Goal: Information Seeking & Learning: Learn about a topic

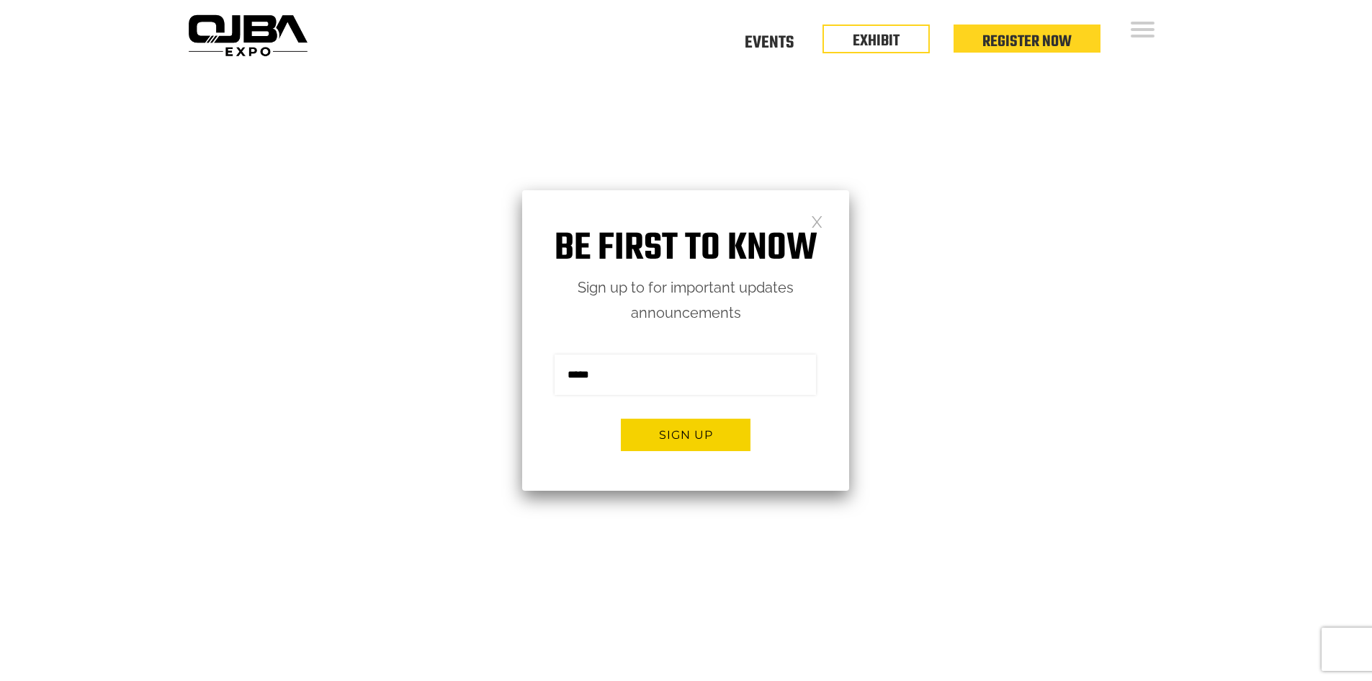
click at [816, 222] on link at bounding box center [817, 221] width 12 height 12
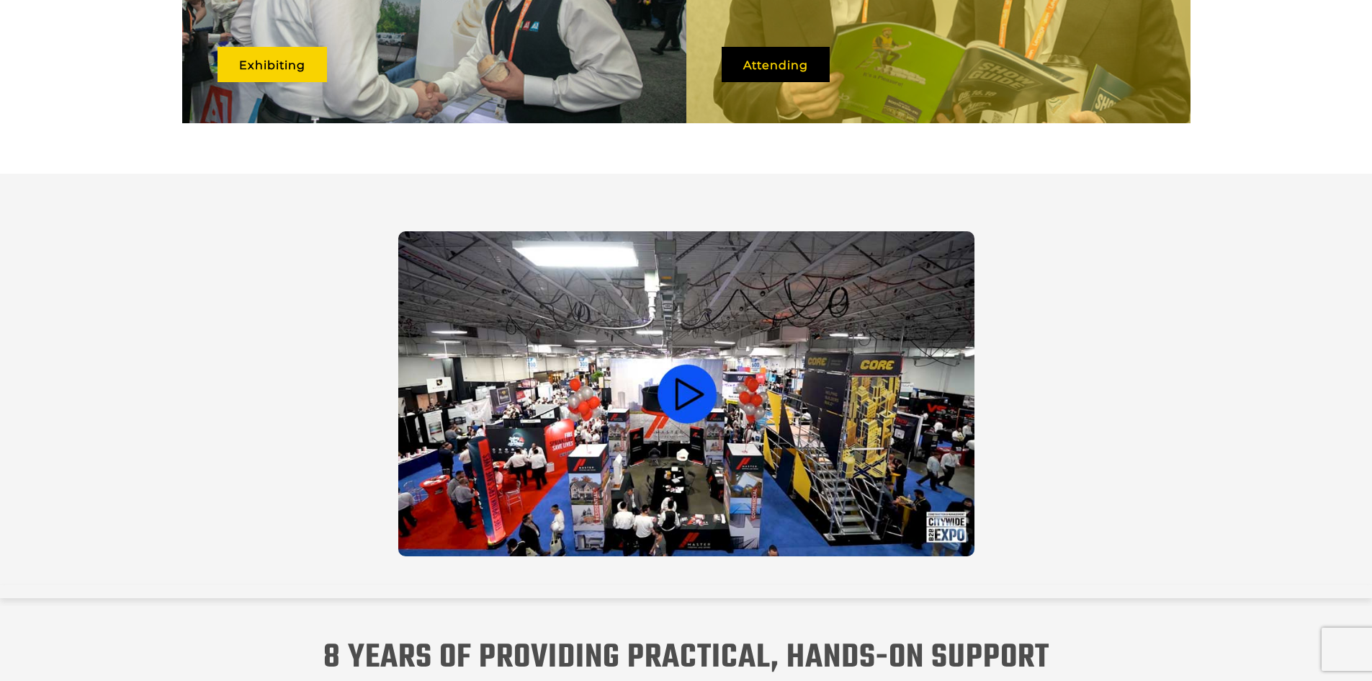
scroll to position [1224, 0]
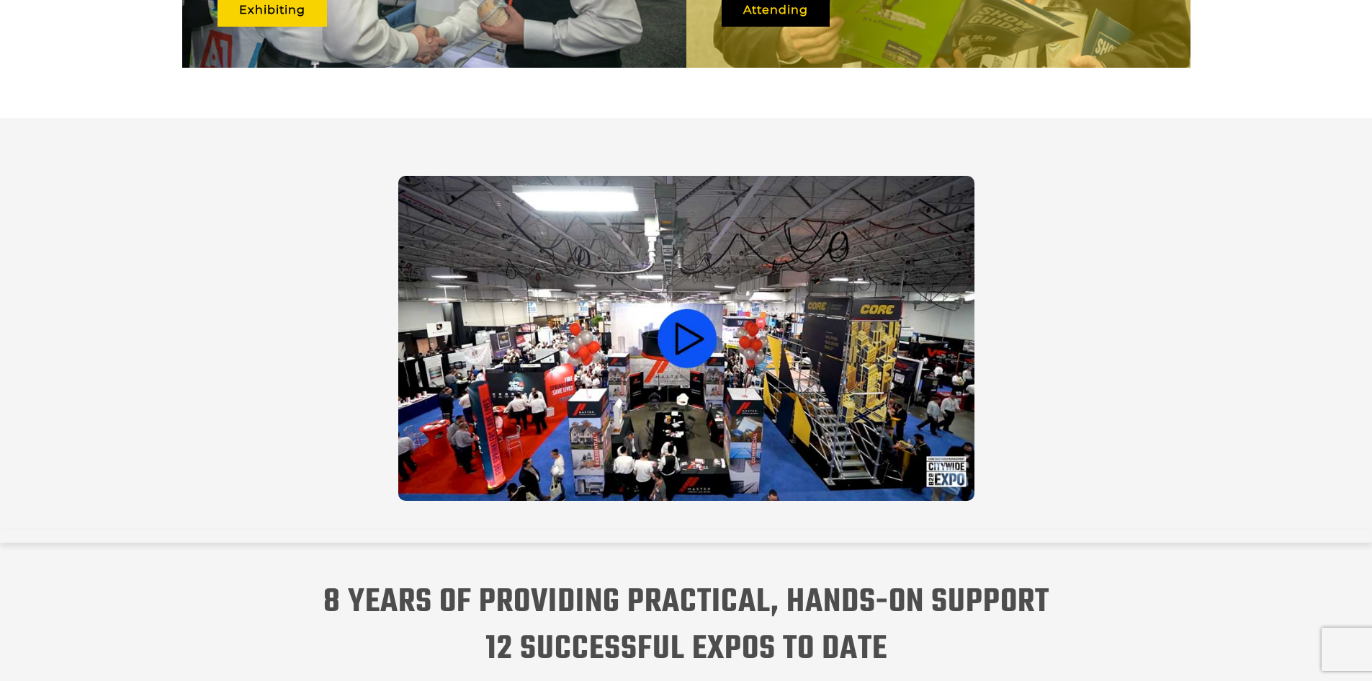
click at [686, 324] on video at bounding box center [686, 338] width 576 height 325
click at [685, 324] on video at bounding box center [686, 338] width 576 height 325
click at [684, 323] on video at bounding box center [686, 338] width 576 height 325
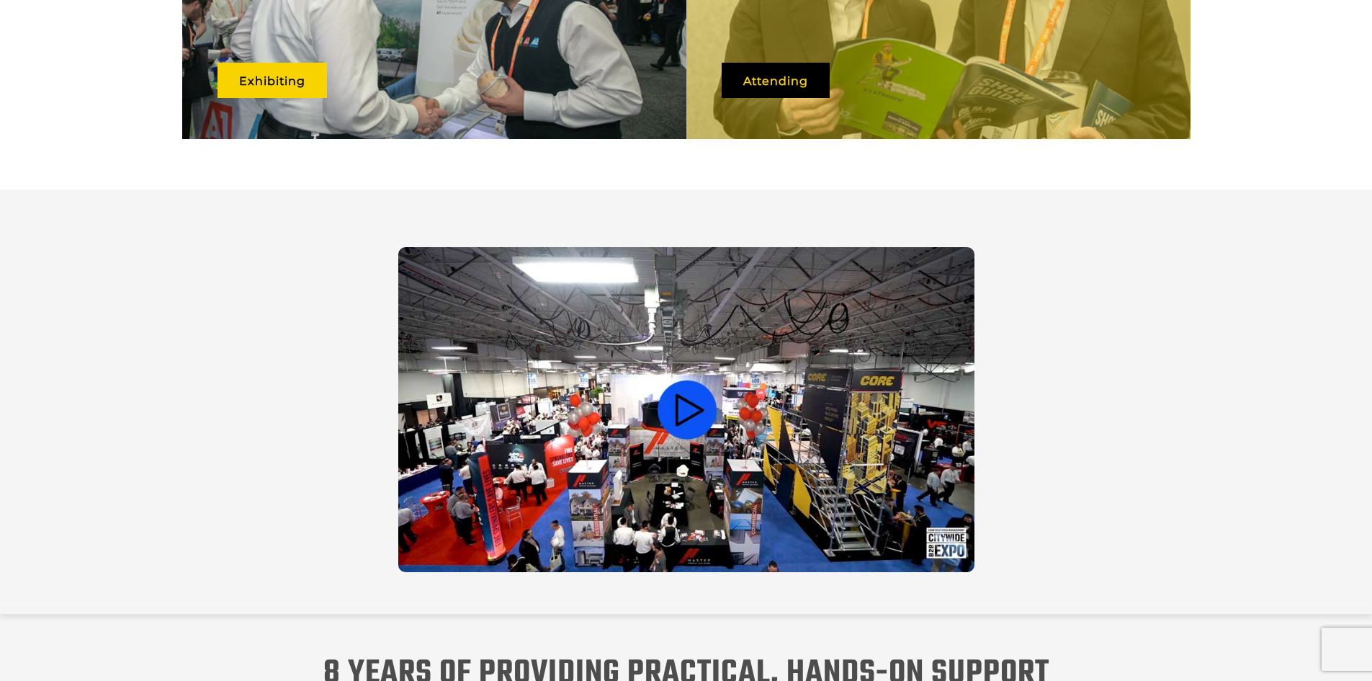
scroll to position [1152, 0]
click at [663, 398] on video at bounding box center [686, 410] width 576 height 325
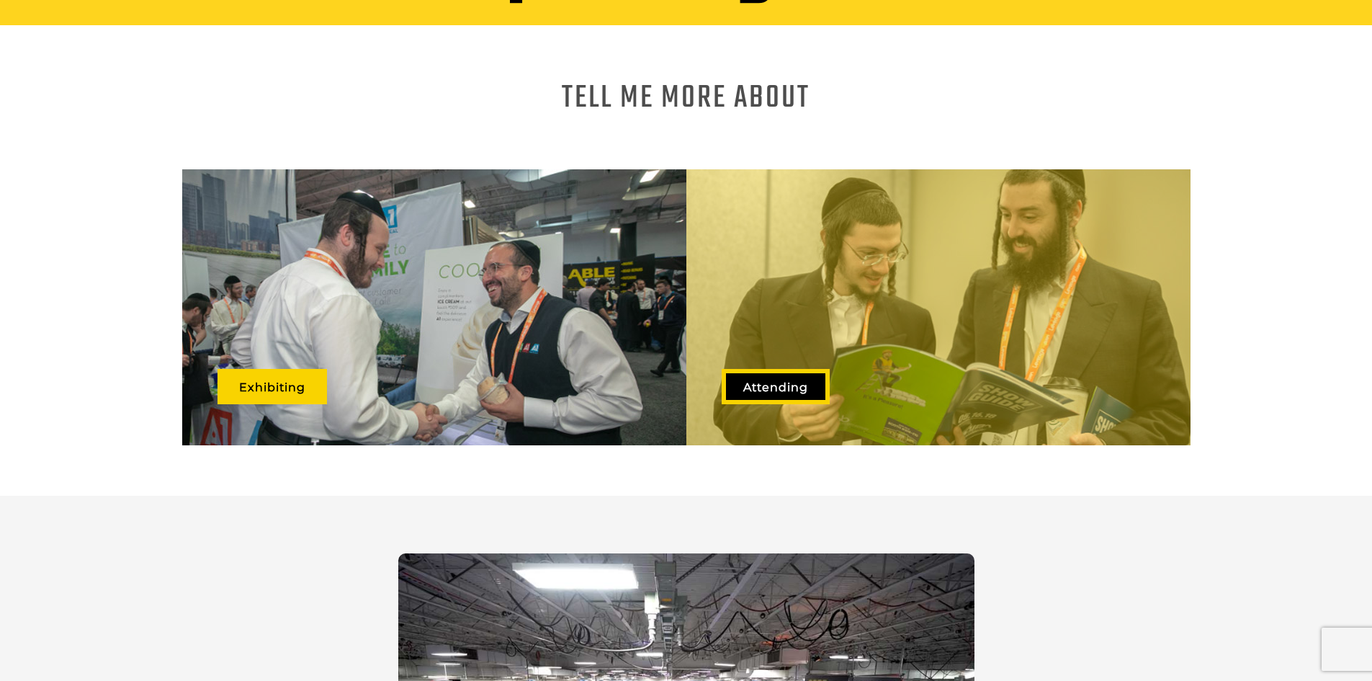
scroll to position [648, 0]
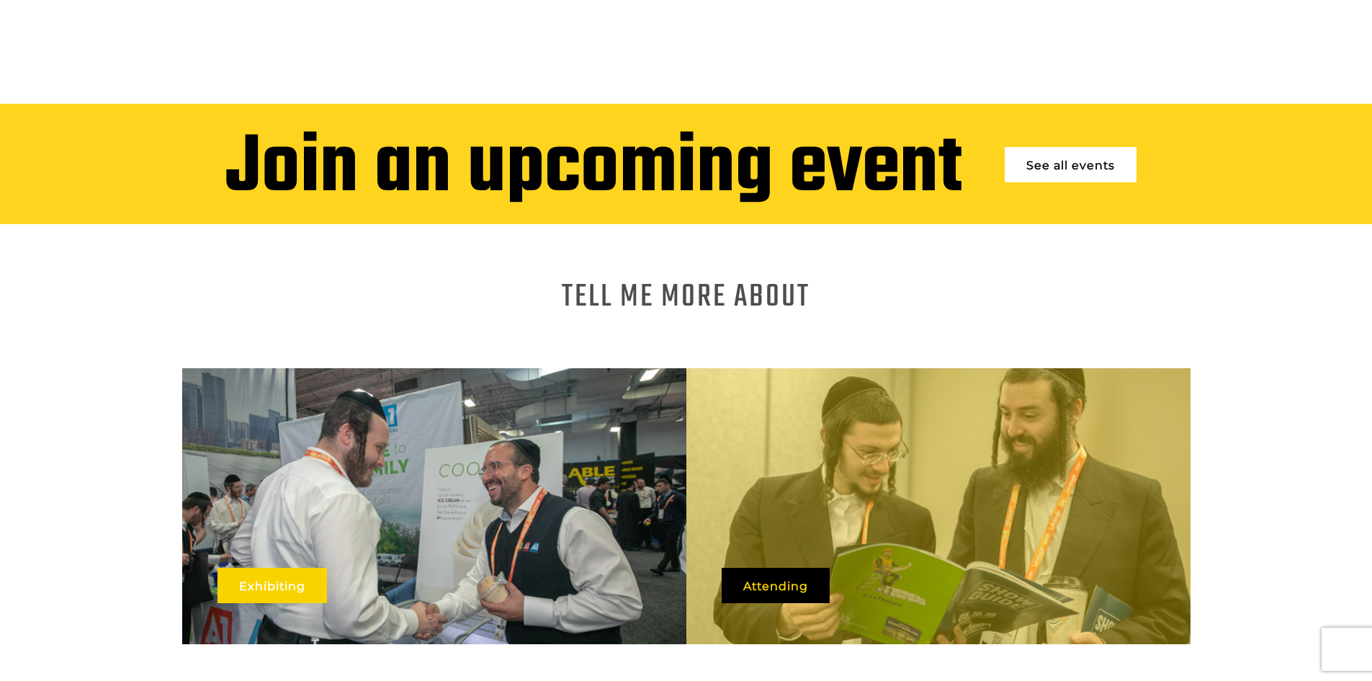
click at [256, 573] on link "Exhibiting" at bounding box center [271, 584] width 109 height 35
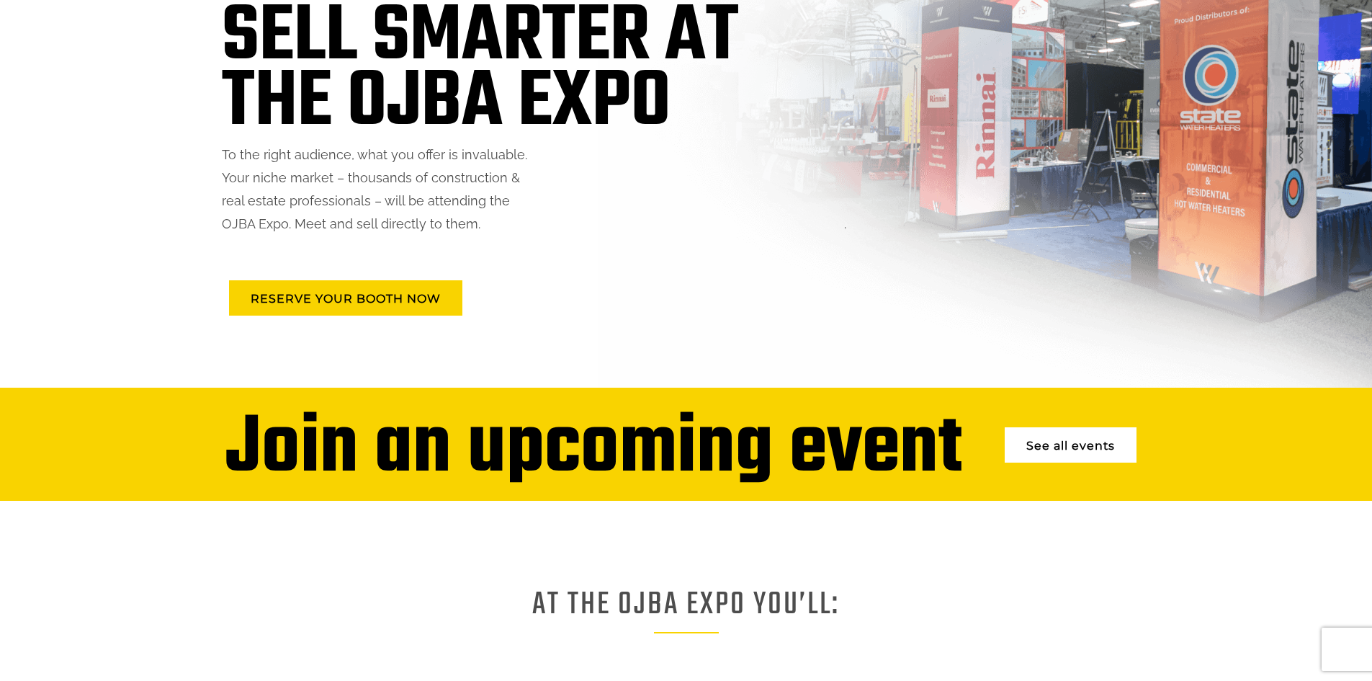
scroll to position [216, 0]
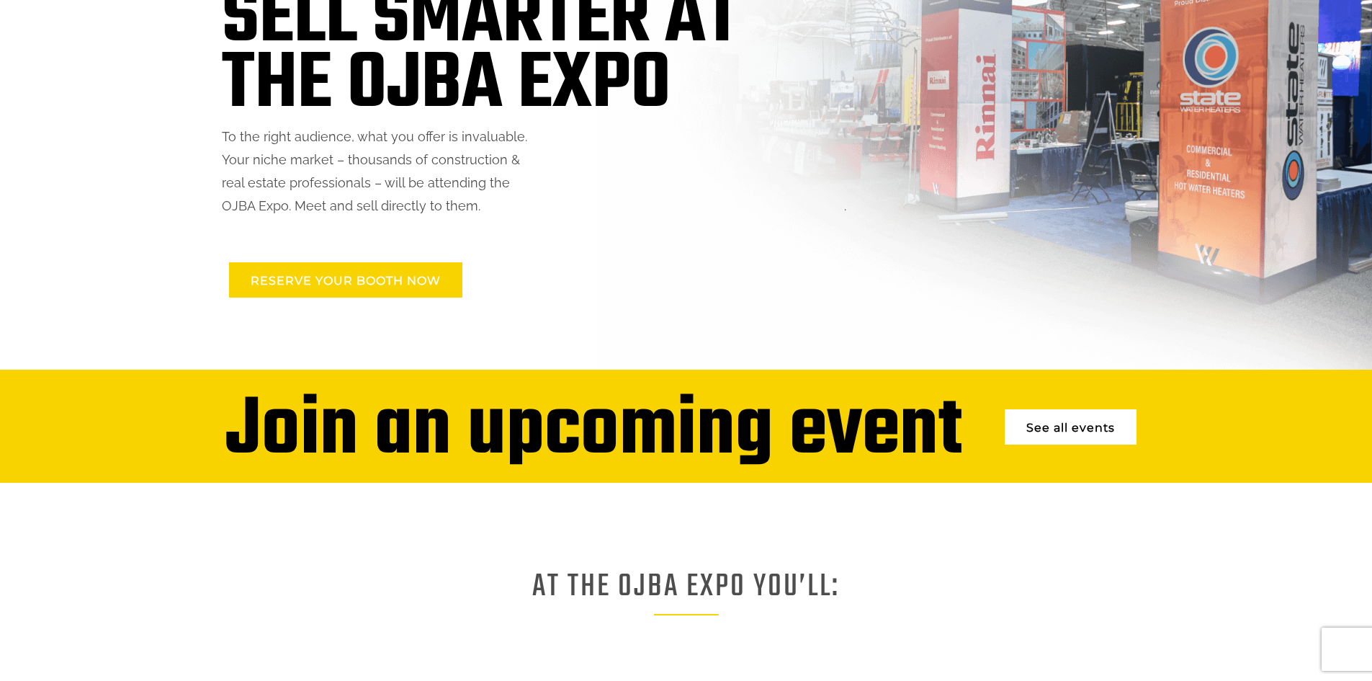
click at [321, 277] on link "RESERVE YOUR BOOTH NOW" at bounding box center [345, 279] width 233 height 35
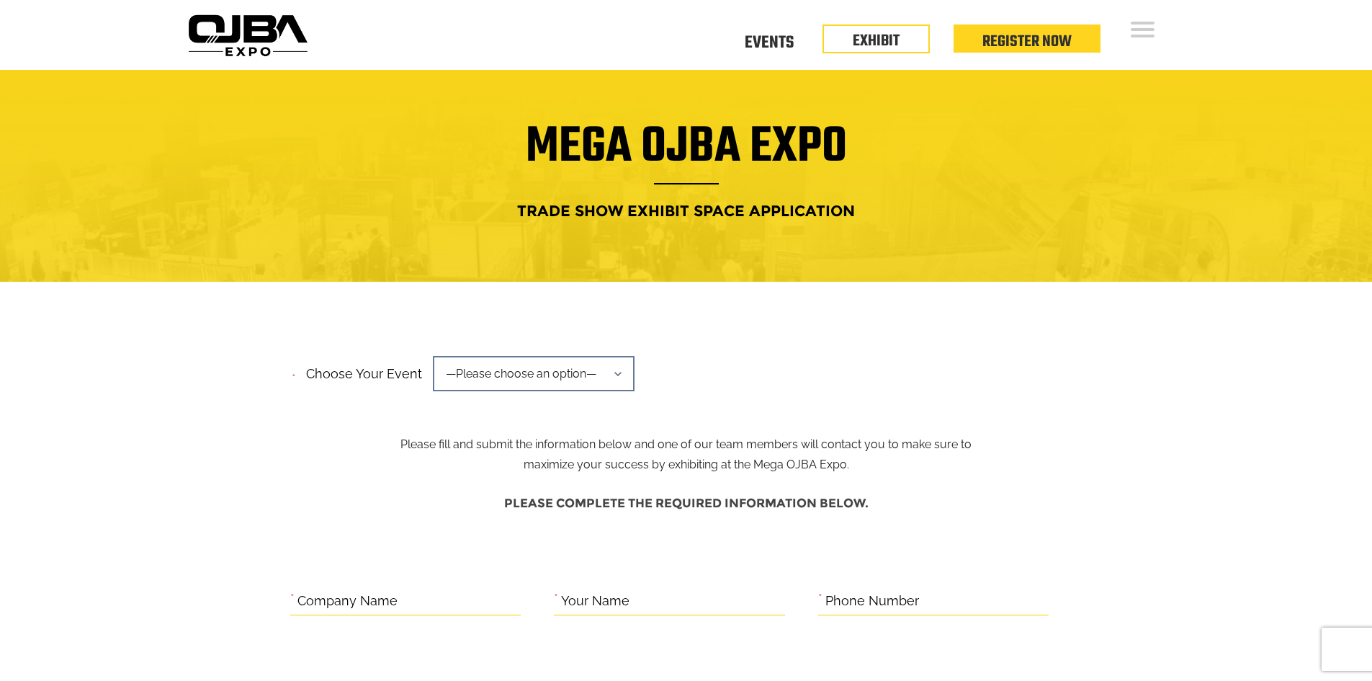
click at [614, 372] on span "—Please choose an option—" at bounding box center [534, 373] width 202 height 35
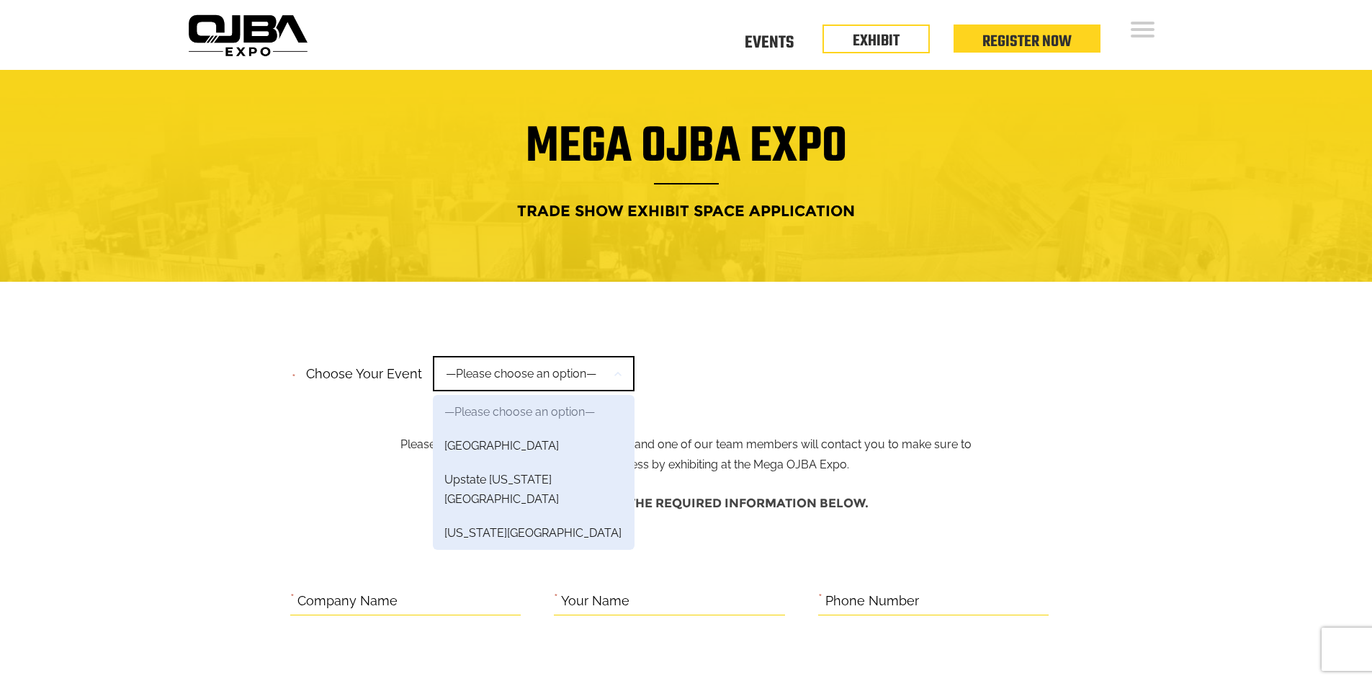
click at [850, 373] on div "**********" at bounding box center [686, 378] width 792 height 55
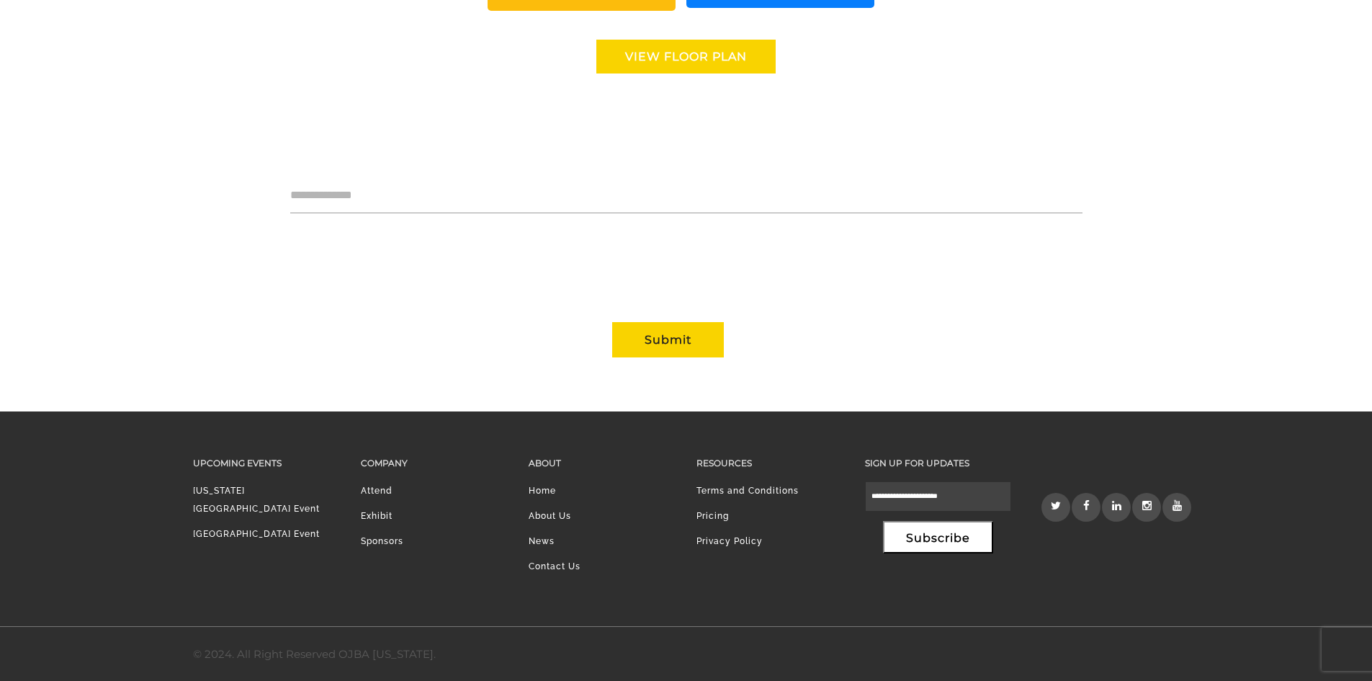
scroll to position [907, 0]
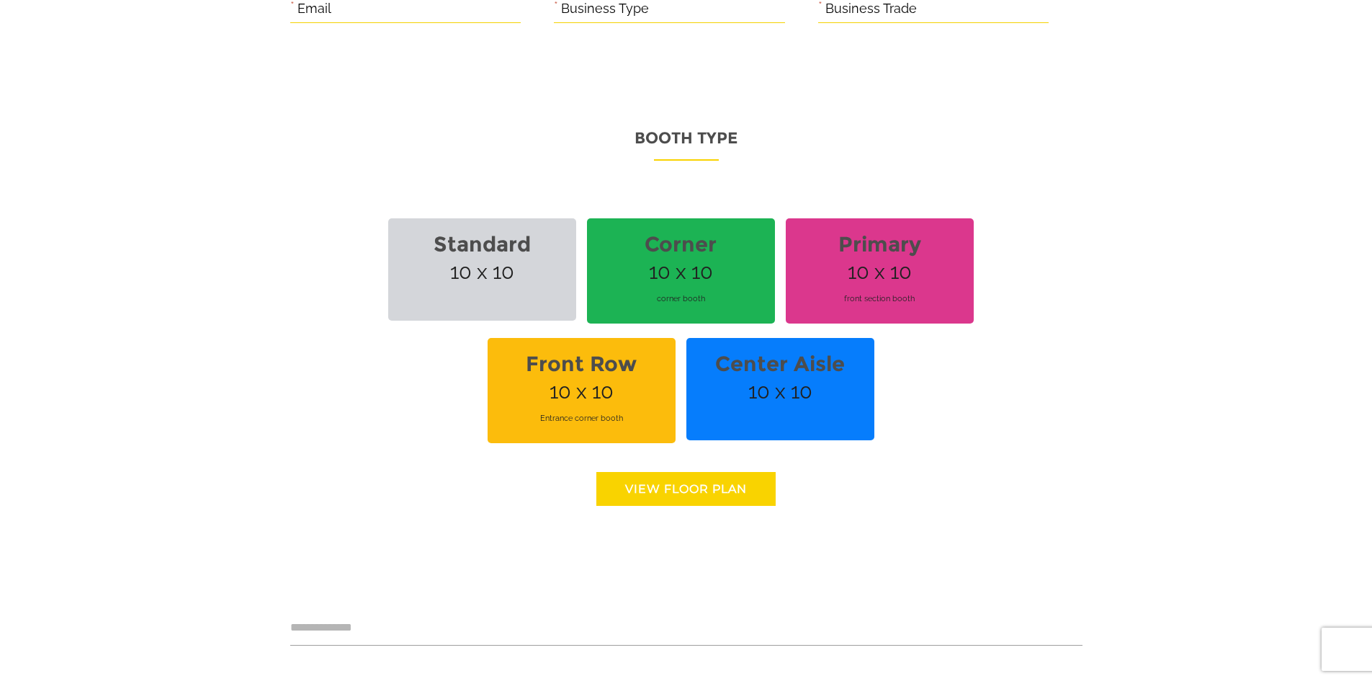
click at [695, 493] on link "View floor Plan" at bounding box center [685, 489] width 179 height 34
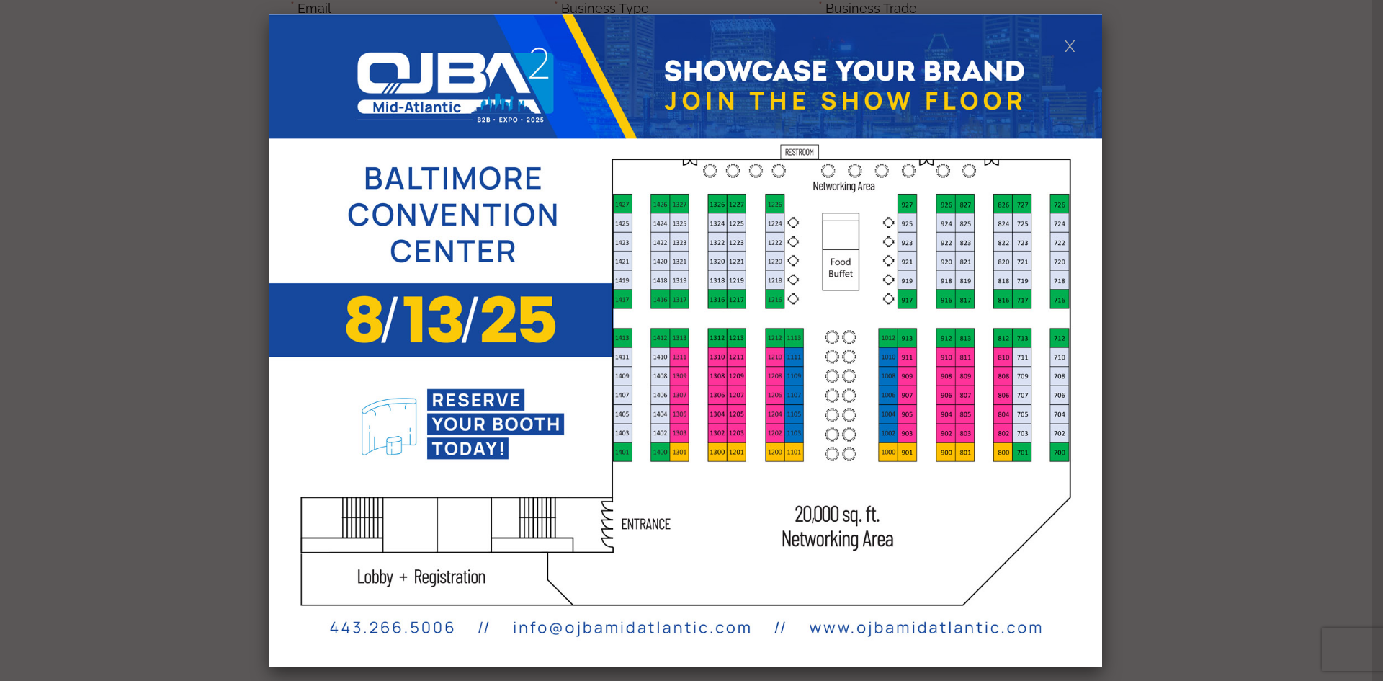
click at [1068, 45] on link at bounding box center [1070, 45] width 12 height 12
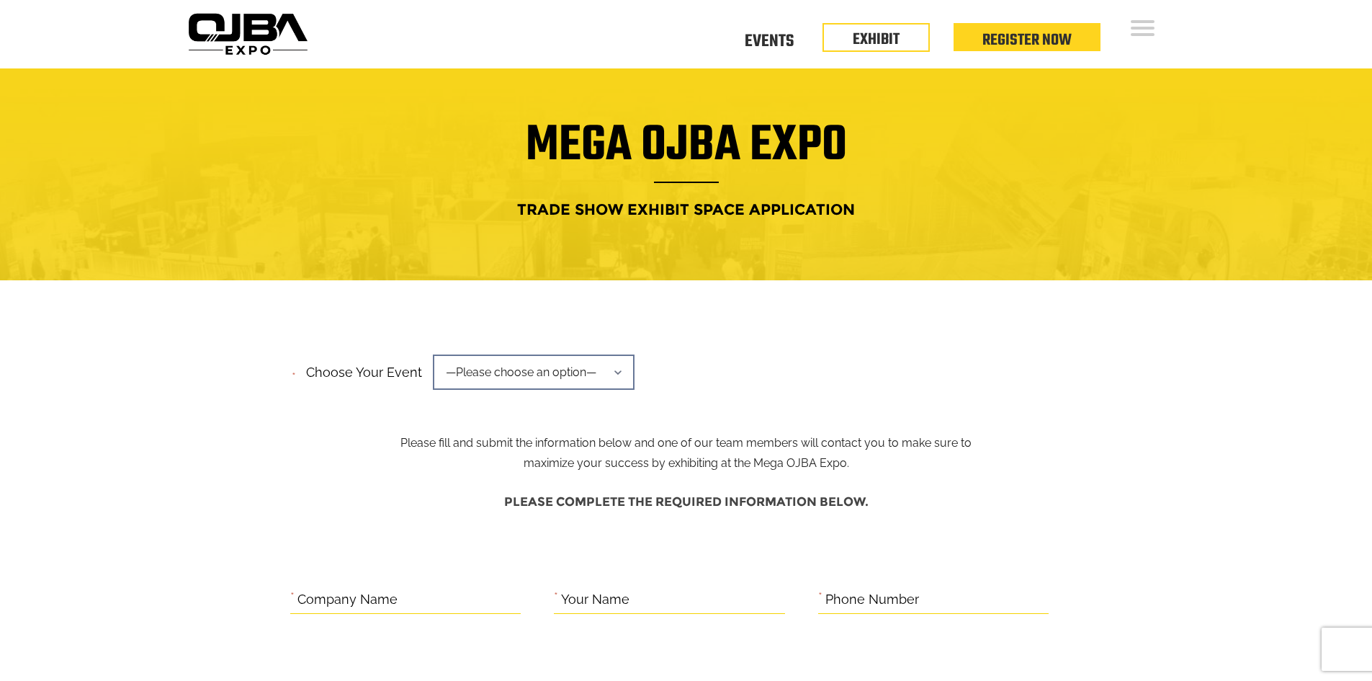
scroll to position [0, 0]
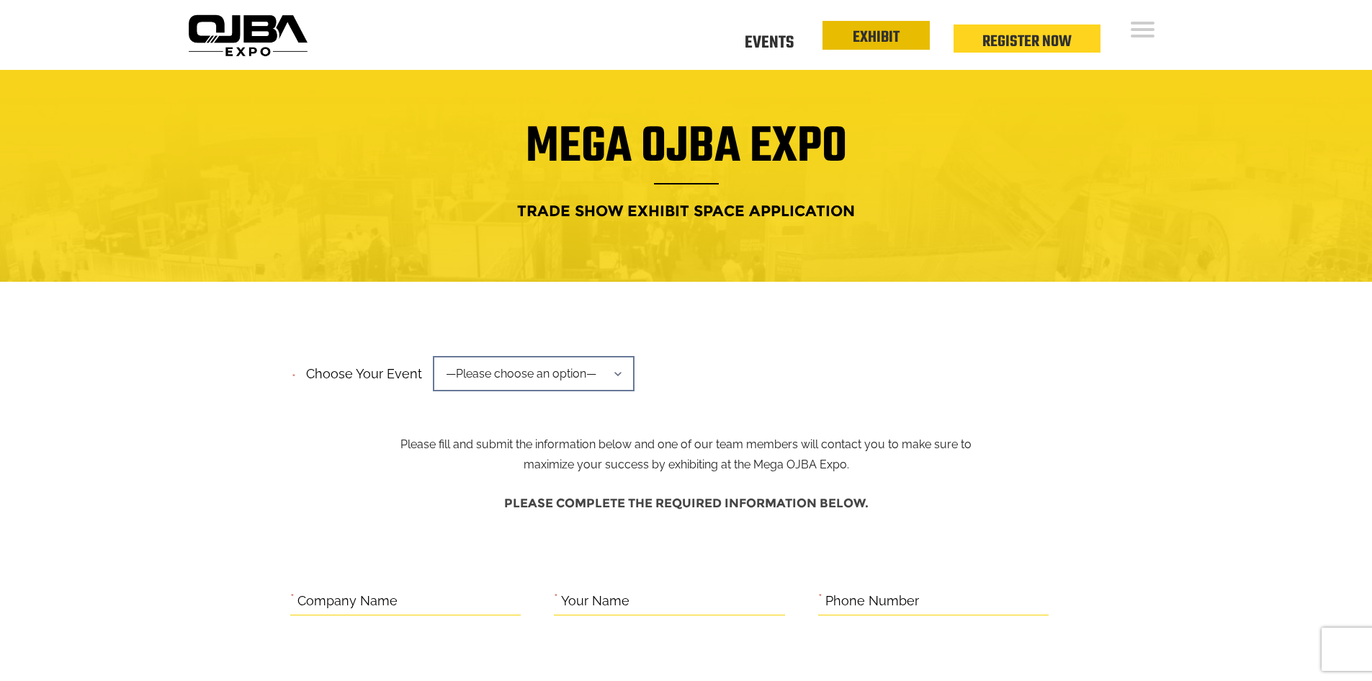
click at [868, 35] on link "EXHIBIT" at bounding box center [876, 37] width 47 height 24
click at [788, 38] on link "Events" at bounding box center [769, 40] width 49 height 5
click at [784, 38] on link "Events" at bounding box center [769, 40] width 49 height 5
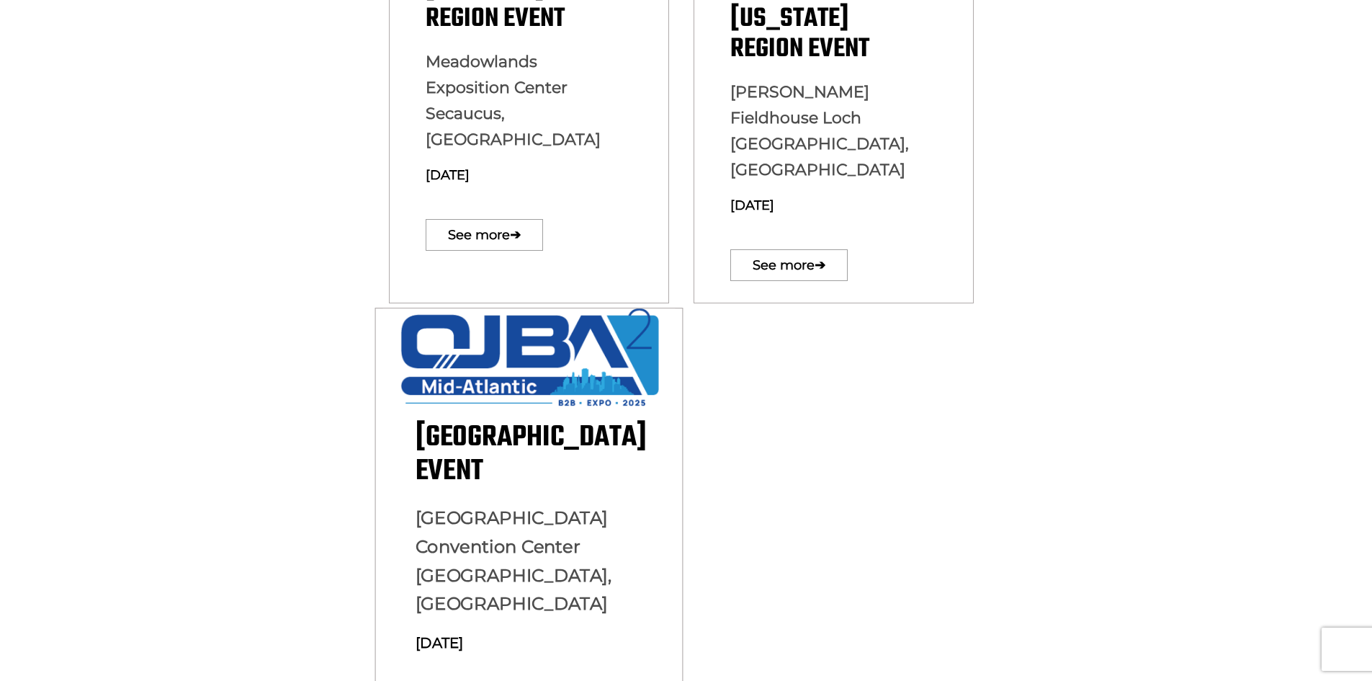
scroll to position [576, 0]
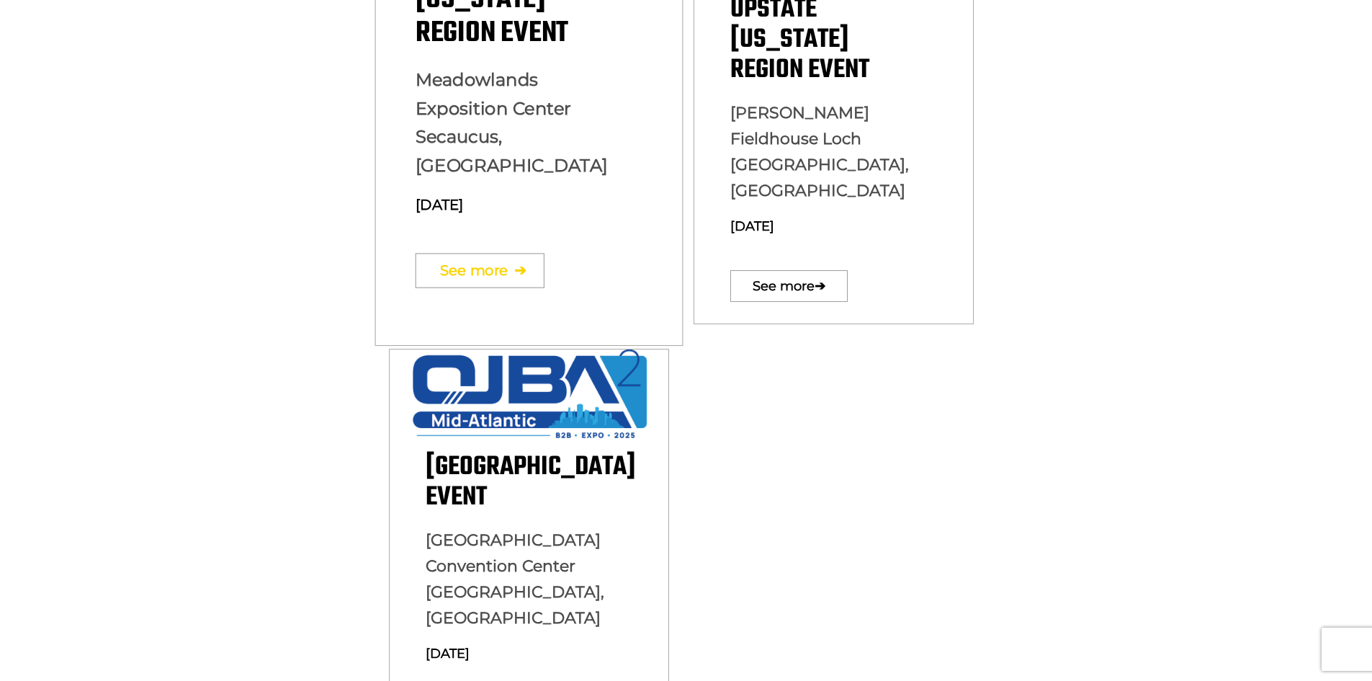
click at [488, 253] on link "See more ➔" at bounding box center [479, 270] width 129 height 35
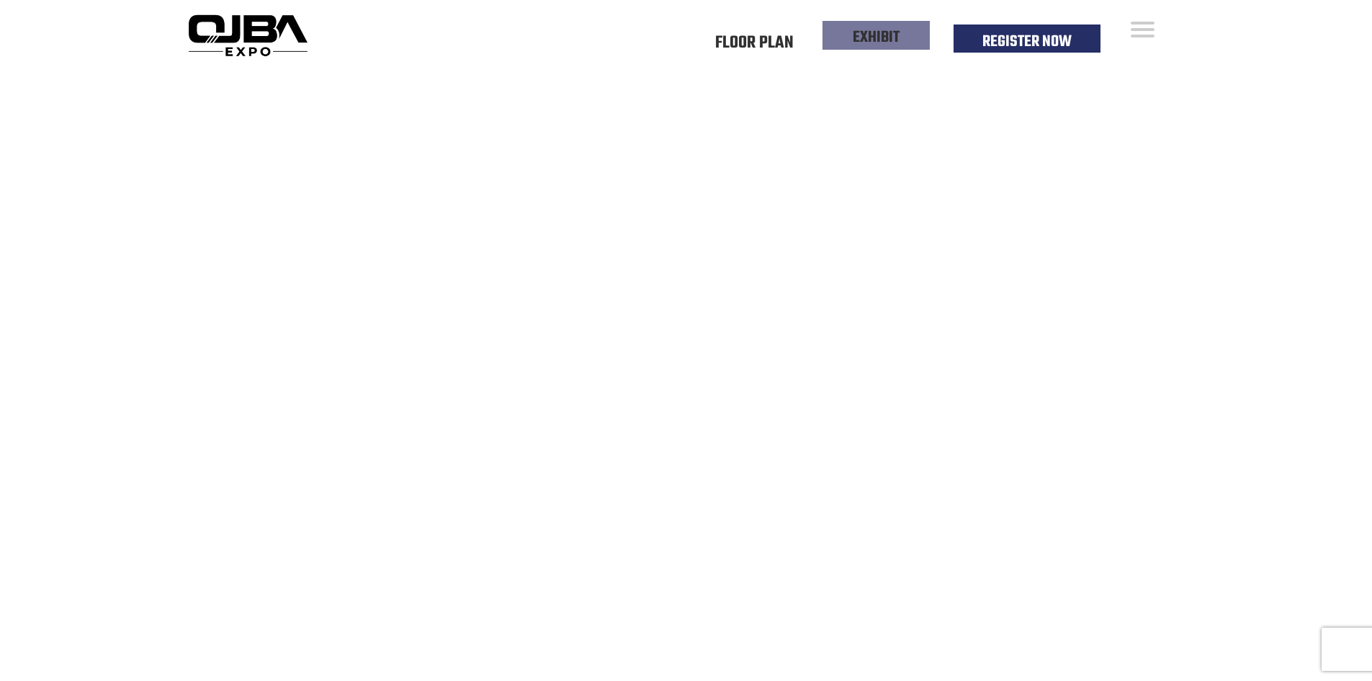
click at [882, 40] on link "EXHIBIT" at bounding box center [876, 37] width 47 height 24
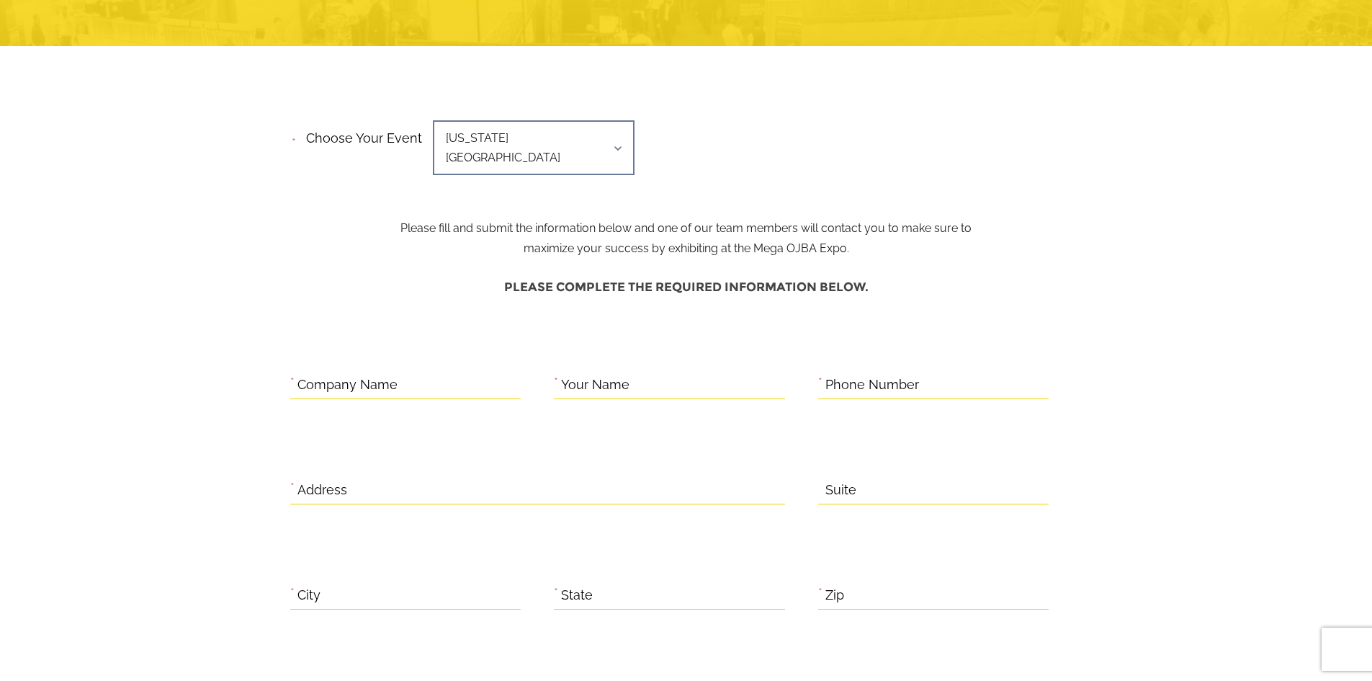
scroll to position [91, 0]
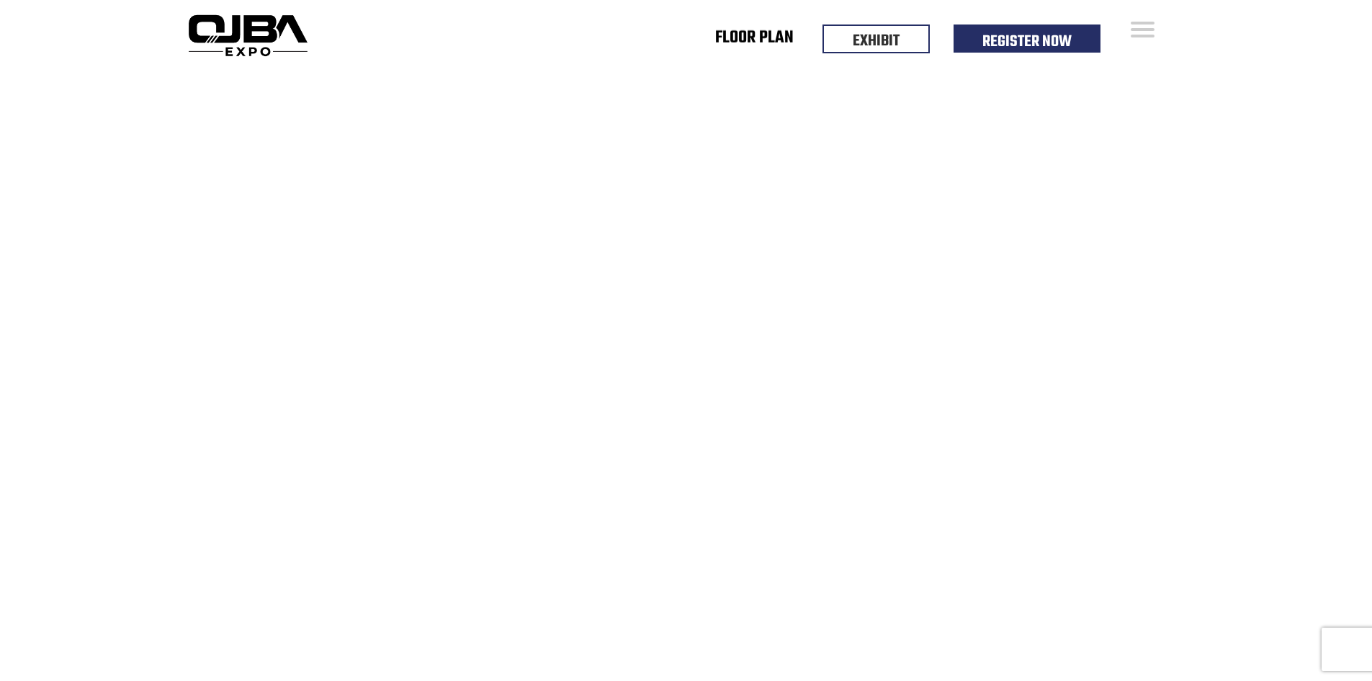
click at [762, 38] on link "Floor Plan" at bounding box center [754, 40] width 78 height 5
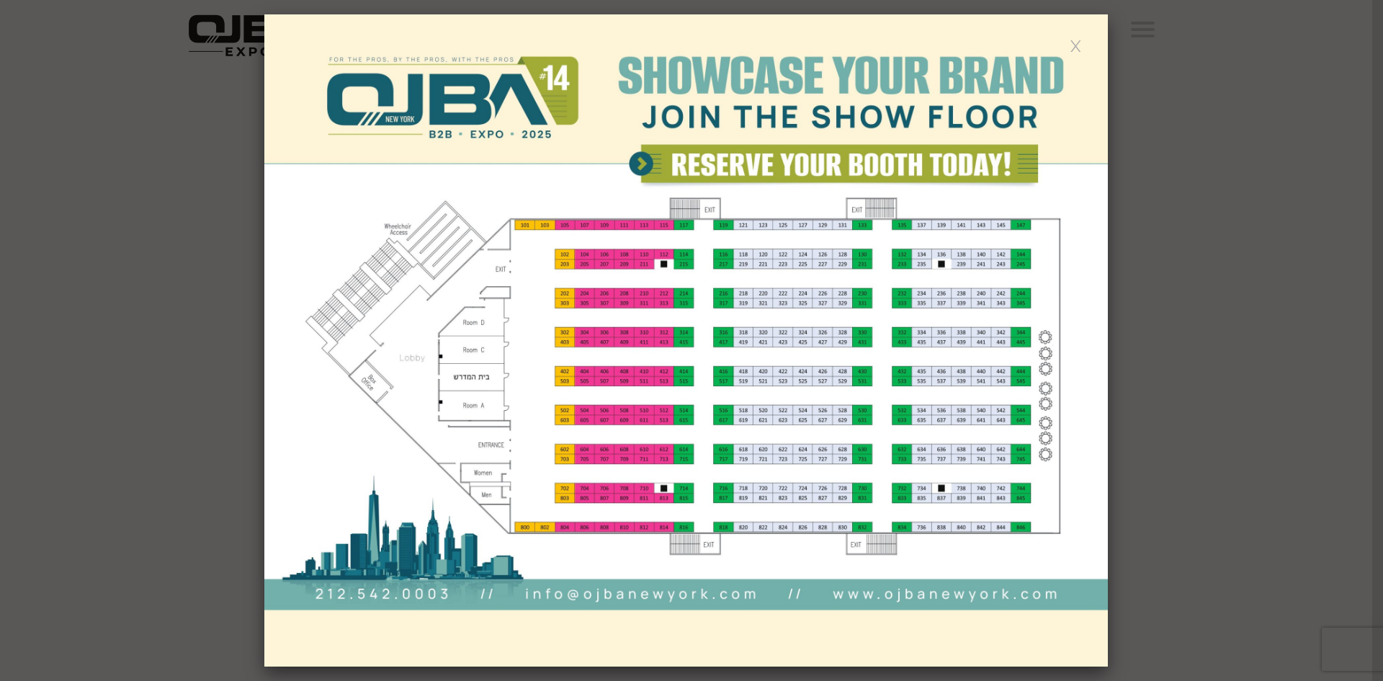
drag, startPoint x: 1075, startPoint y: 44, endPoint x: 1082, endPoint y: 40, distance: 8.4
click at [1075, 44] on link at bounding box center [1075, 45] width 12 height 12
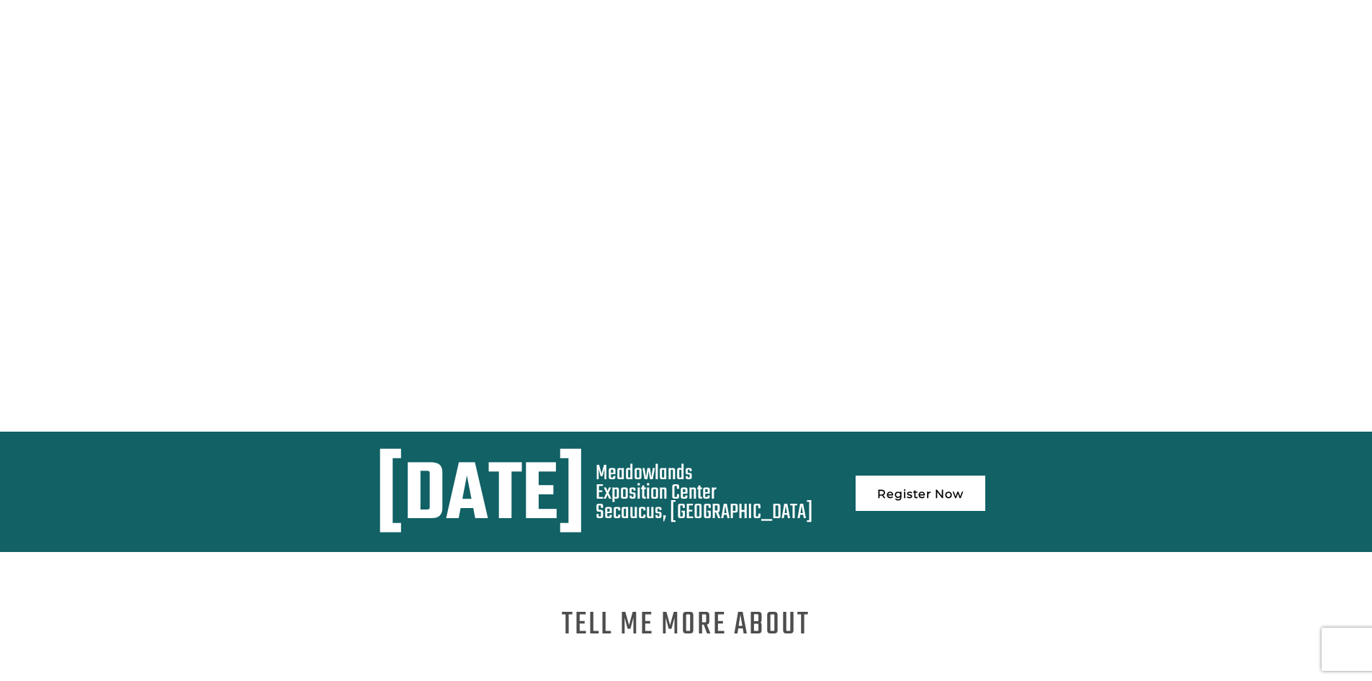
scroll to position [504, 0]
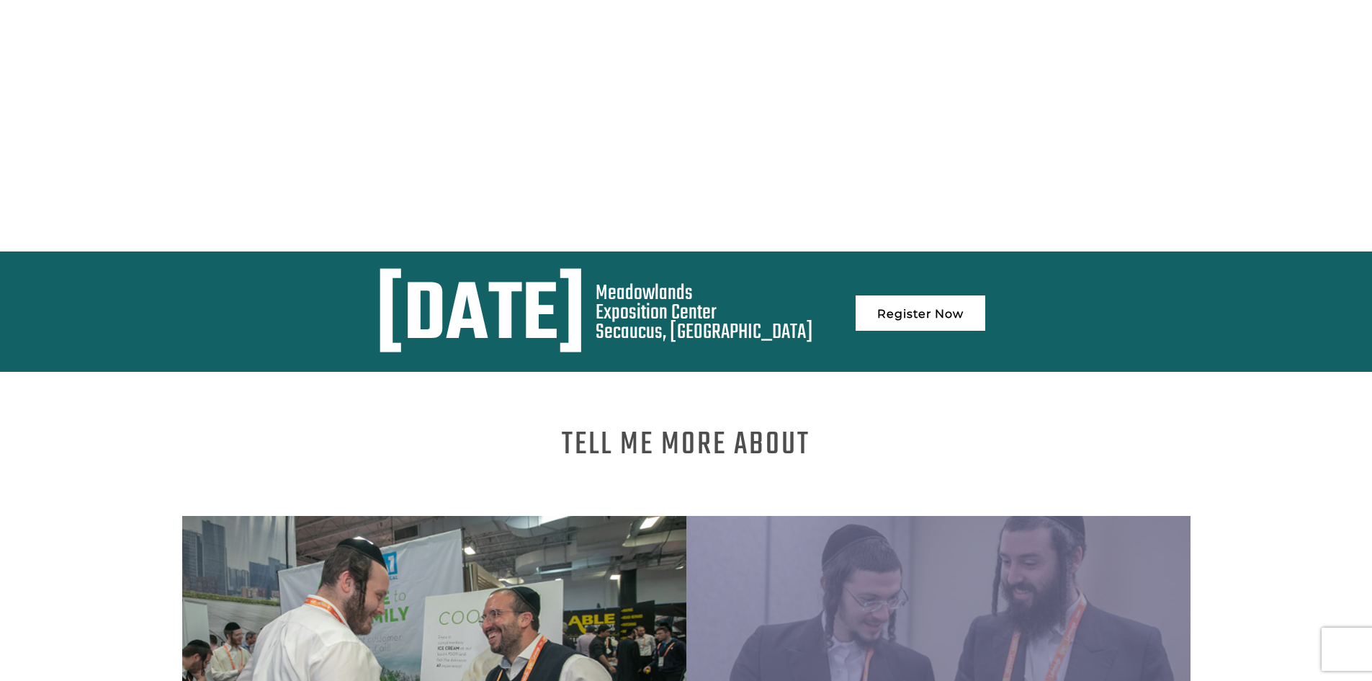
click at [985, 295] on link "Register Now" at bounding box center [920, 312] width 130 height 35
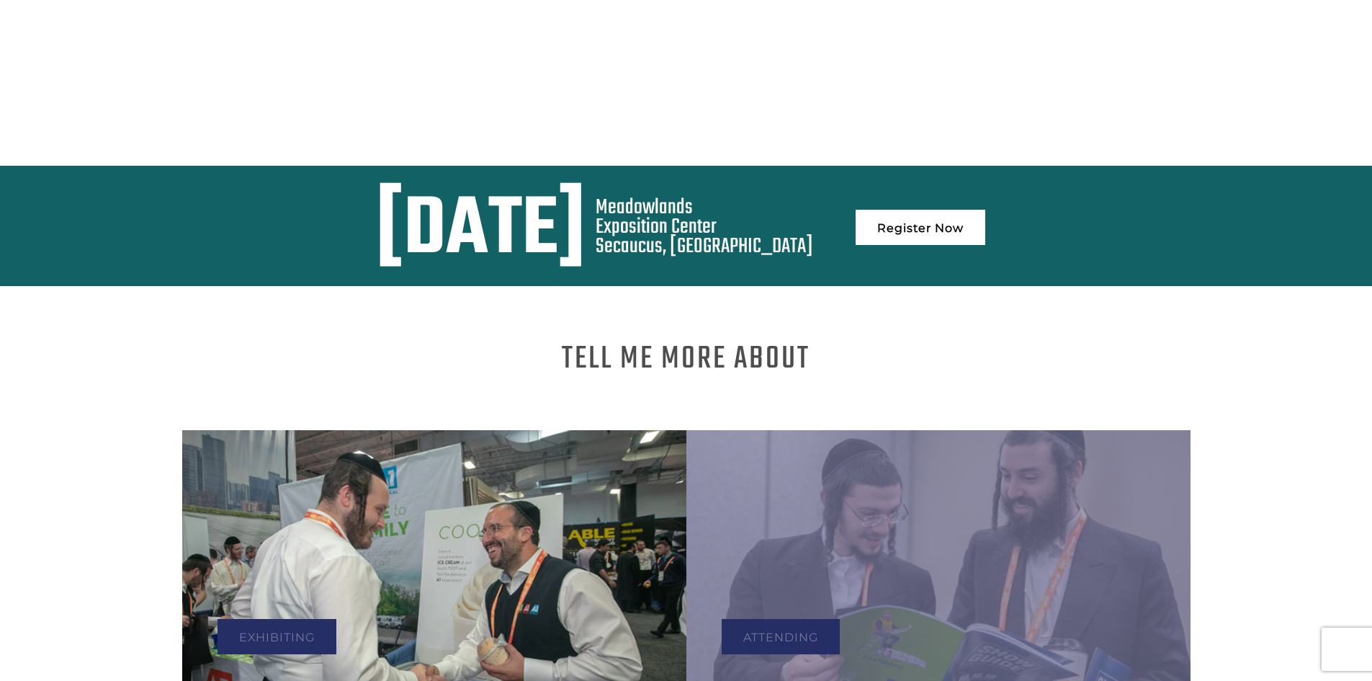
scroll to position [792, 0]
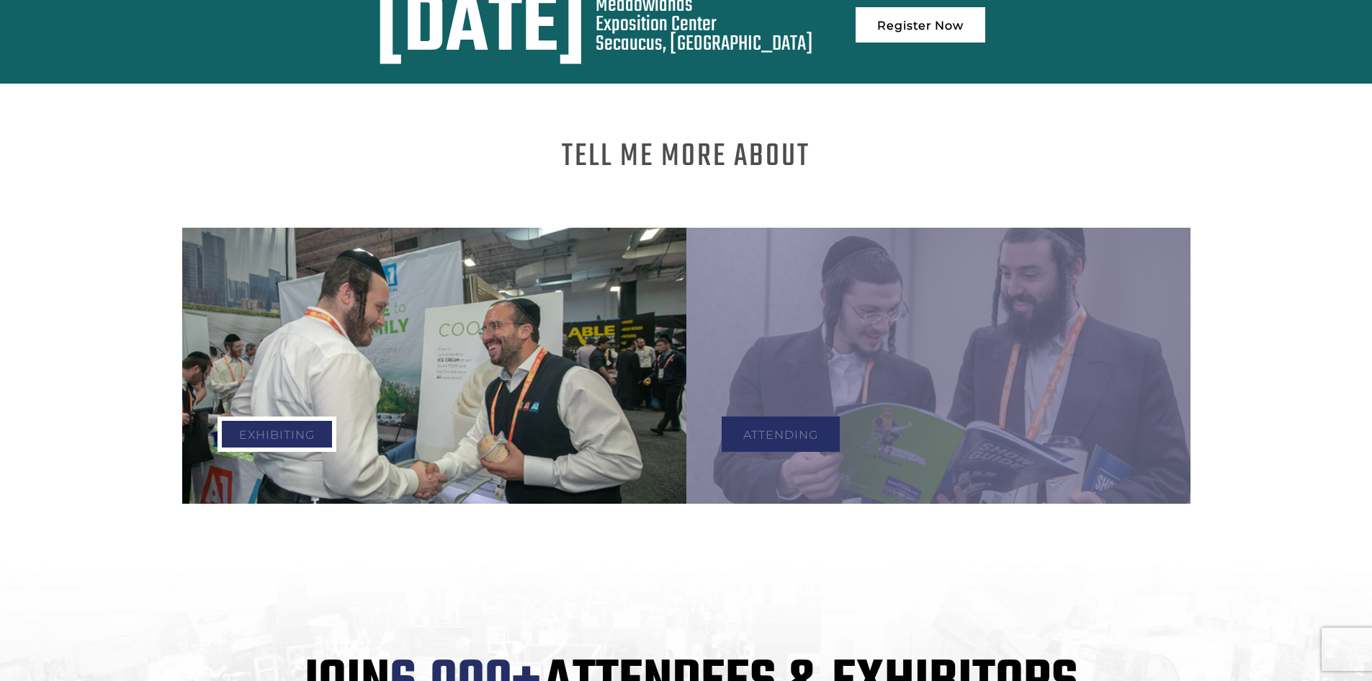
click at [284, 423] on link "Exhibiting" at bounding box center [276, 433] width 119 height 35
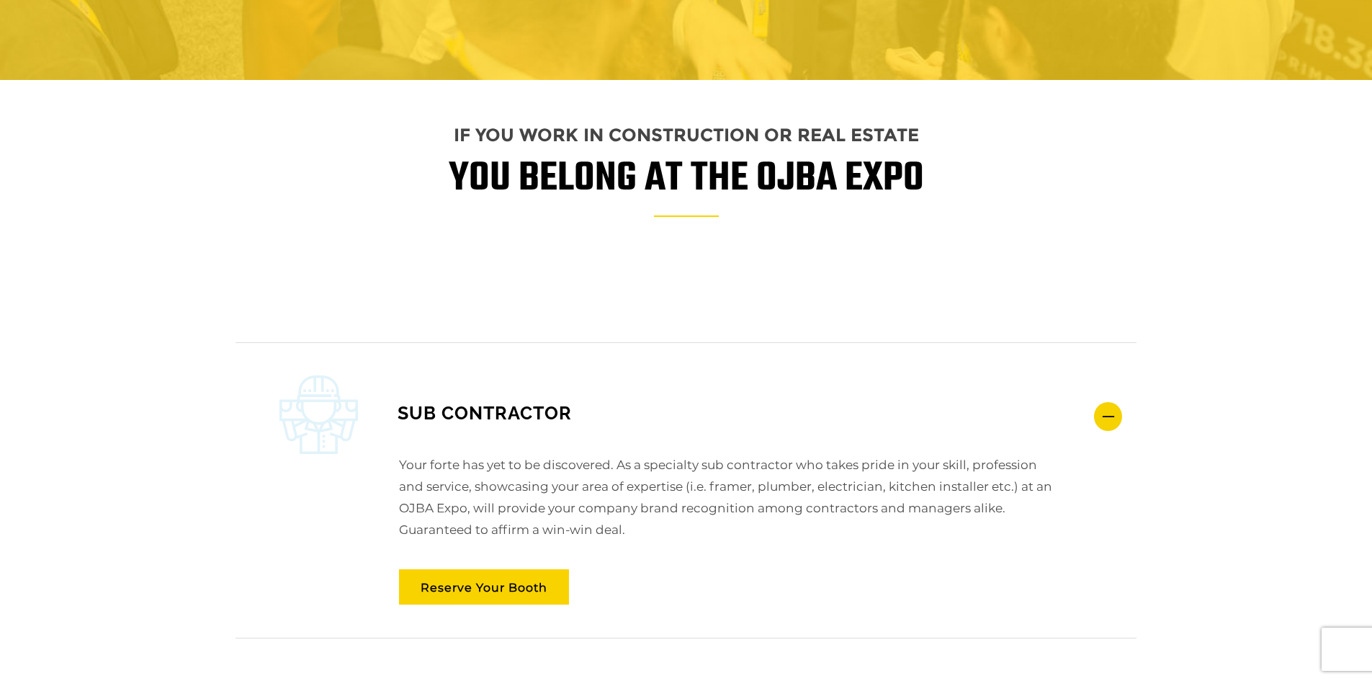
scroll to position [1656, 0]
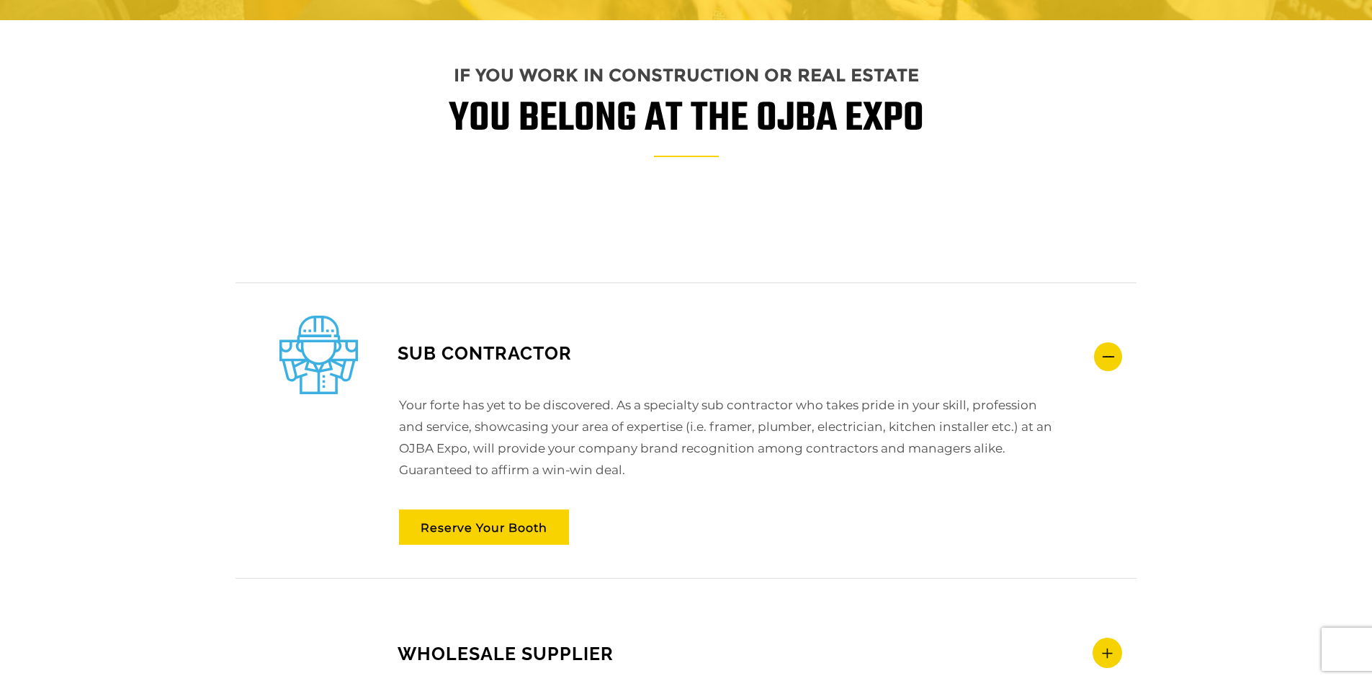
drag, startPoint x: 301, startPoint y: 422, endPoint x: 666, endPoint y: 302, distance: 384.2
click at [666, 302] on div "SUB CONTRACTOR Your forte has yet to be discovered. As a specialty sub contract…" at bounding box center [685, 429] width 901 height 295
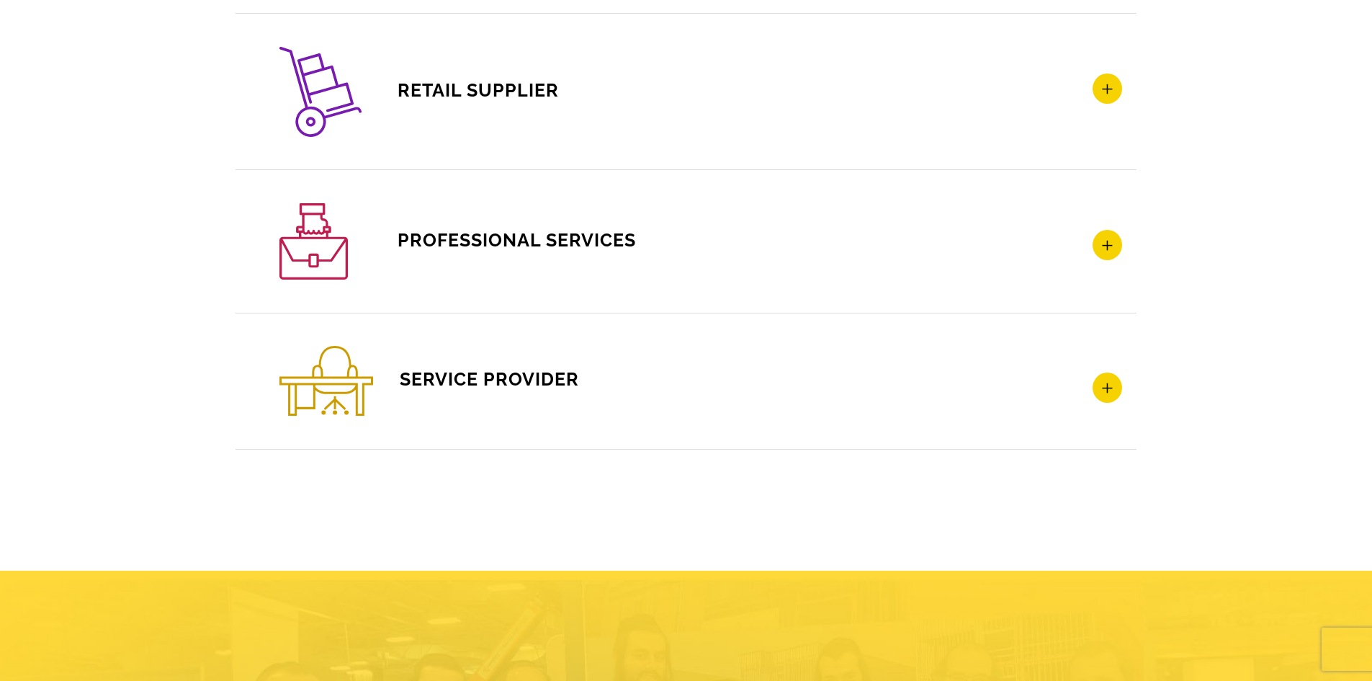
scroll to position [2376, 0]
click at [1108, 244] on icon at bounding box center [1107, 244] width 30 height 30
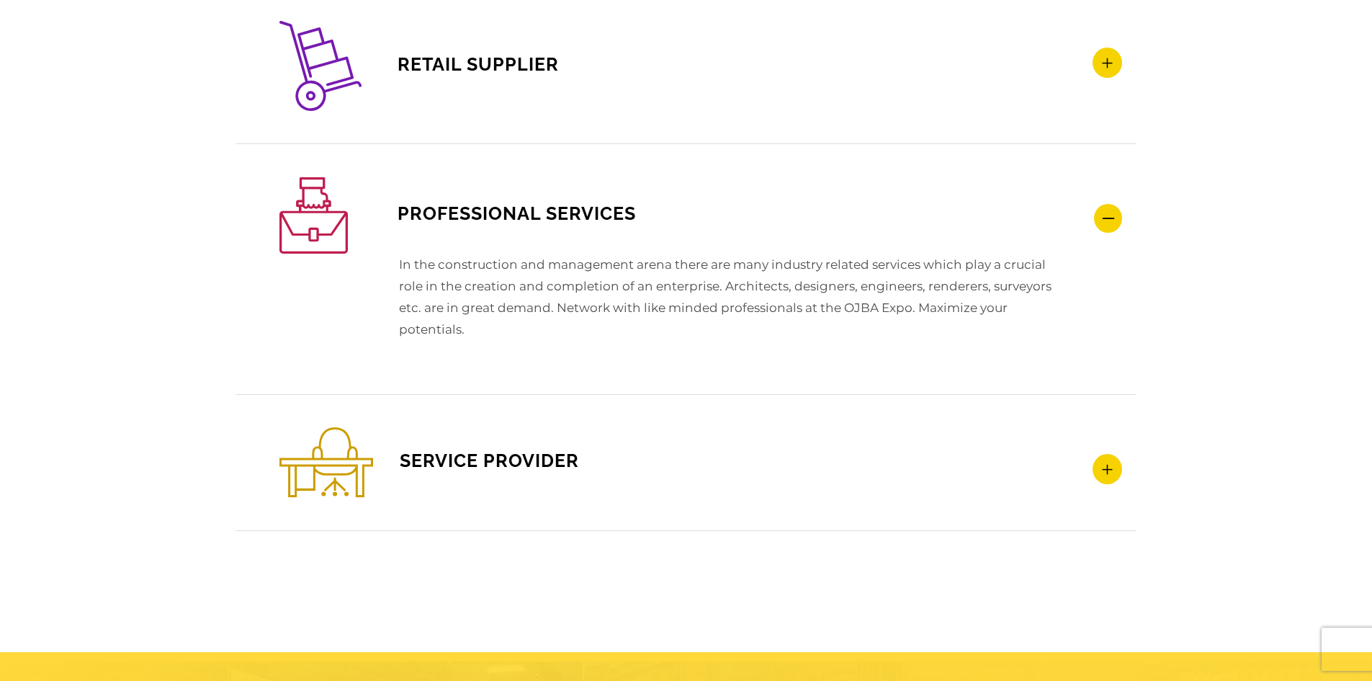
scroll to position [2226, 0]
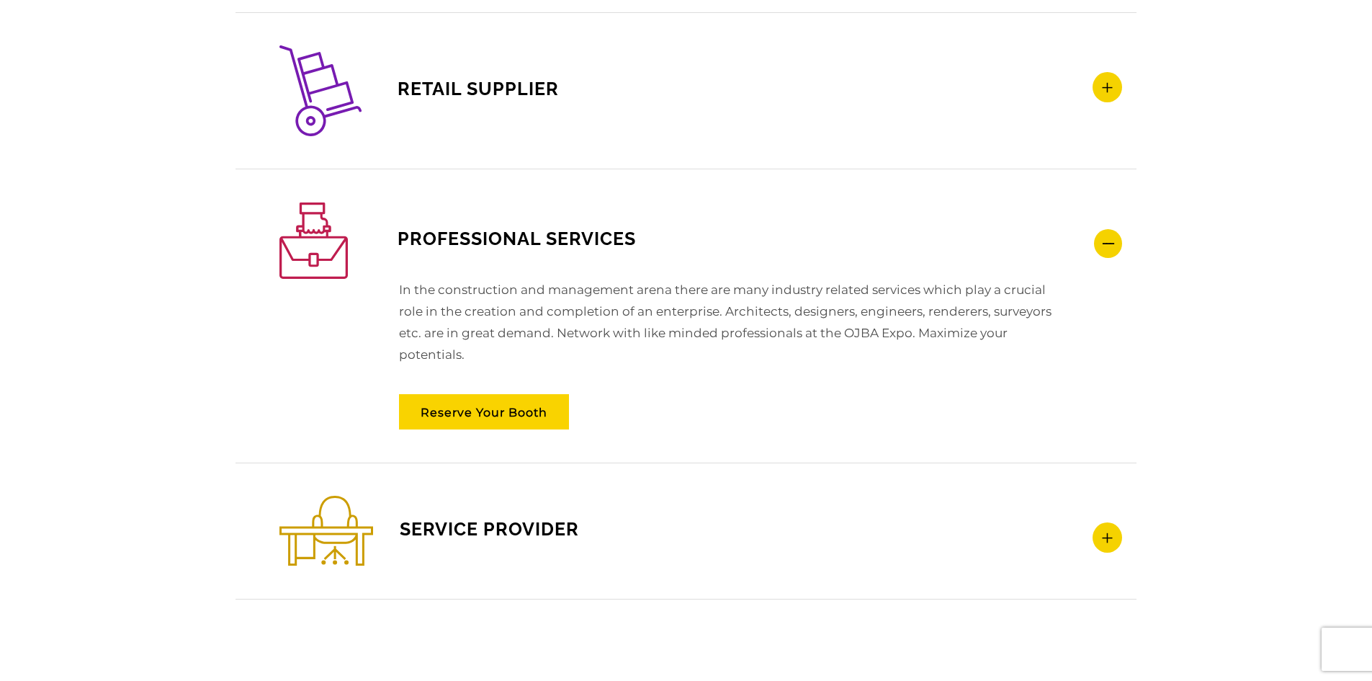
click at [1108, 246] on icon at bounding box center [1108, 243] width 28 height 29
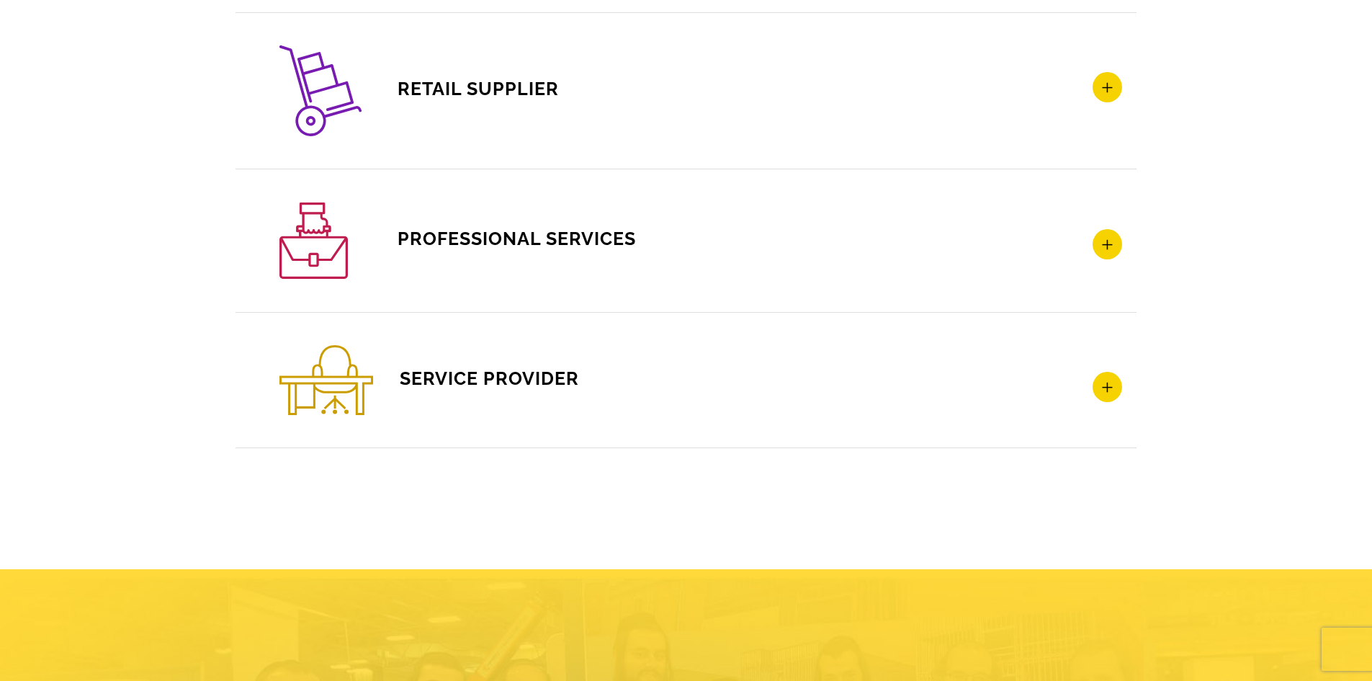
click at [1106, 91] on icon at bounding box center [1107, 87] width 30 height 30
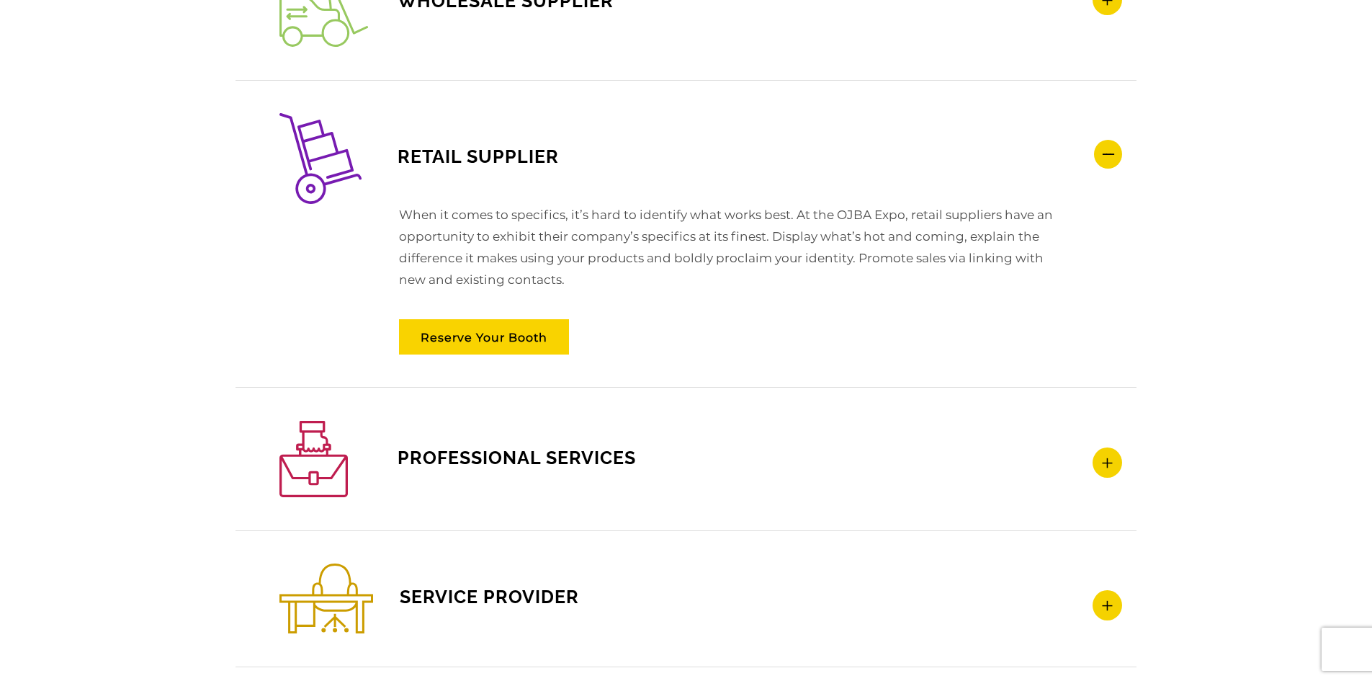
scroll to position [2154, 0]
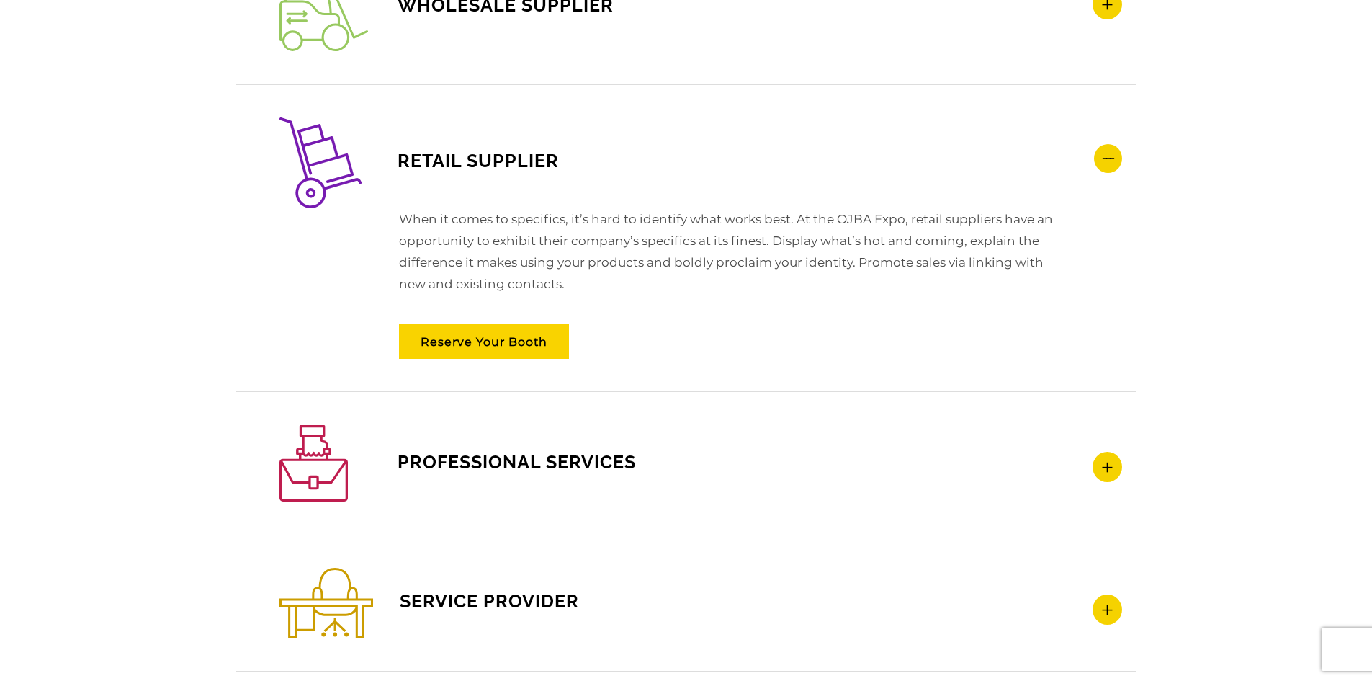
click at [1111, 153] on icon at bounding box center [1108, 158] width 28 height 29
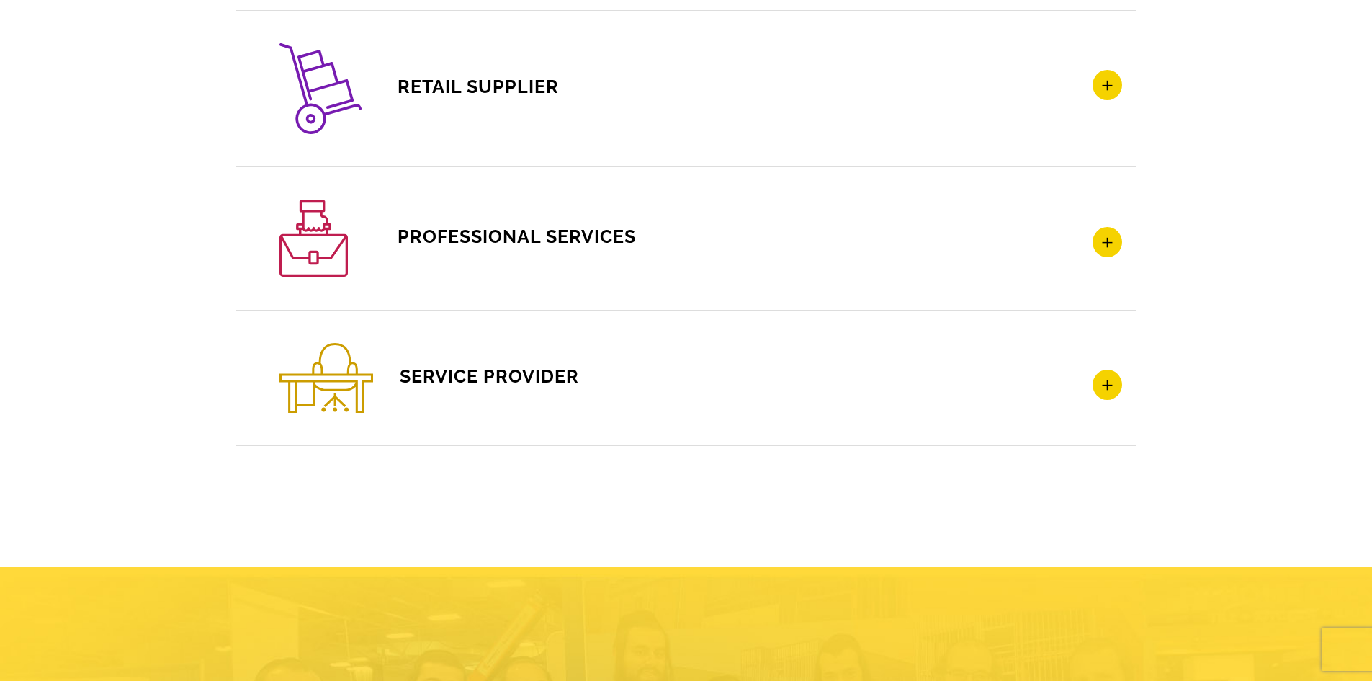
scroll to position [2298, 0]
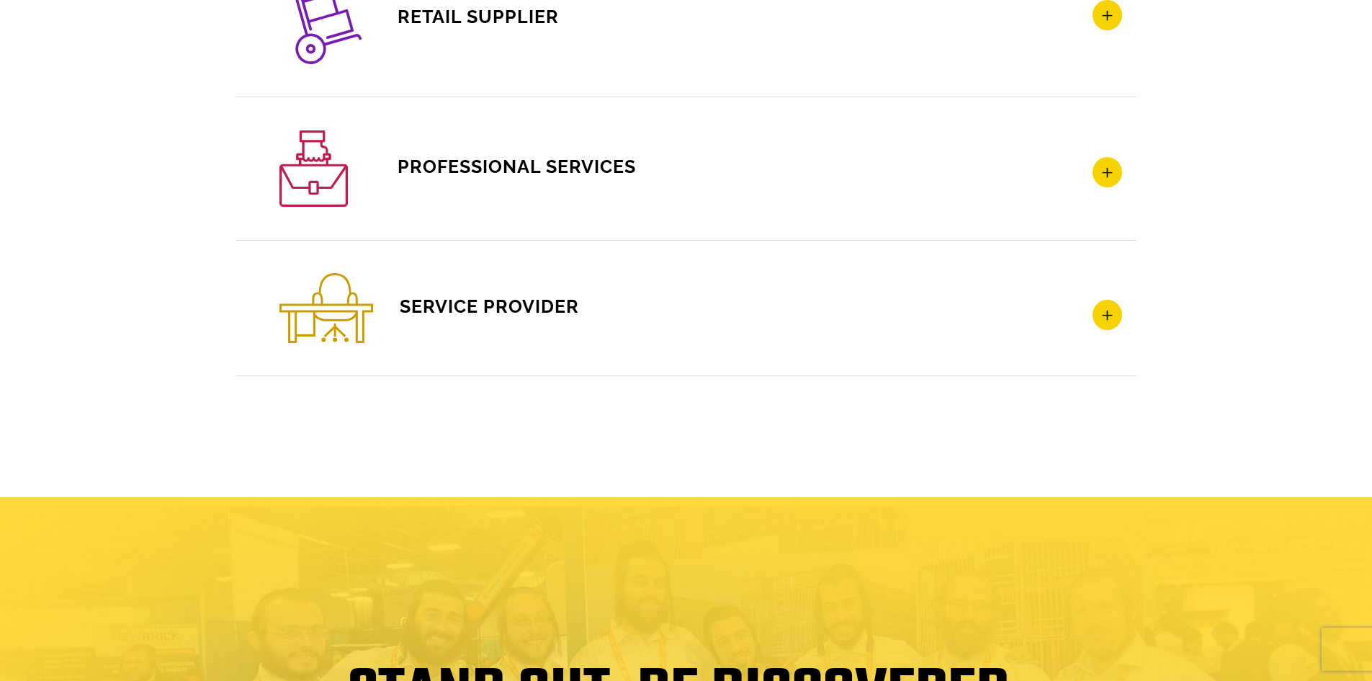
click at [1106, 313] on icon at bounding box center [1107, 315] width 30 height 30
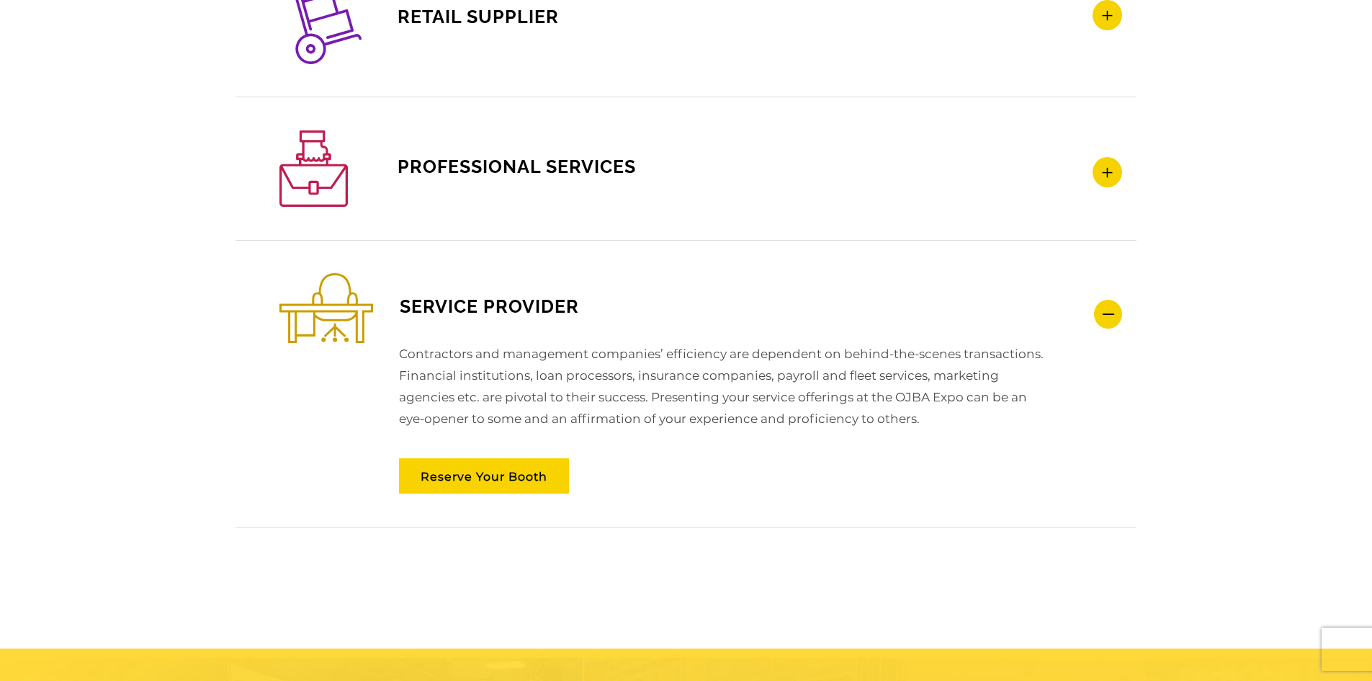
drag, startPoint x: 1111, startPoint y: 315, endPoint x: 897, endPoint y: 325, distance: 214.8
click at [1111, 314] on icon at bounding box center [1108, 314] width 28 height 29
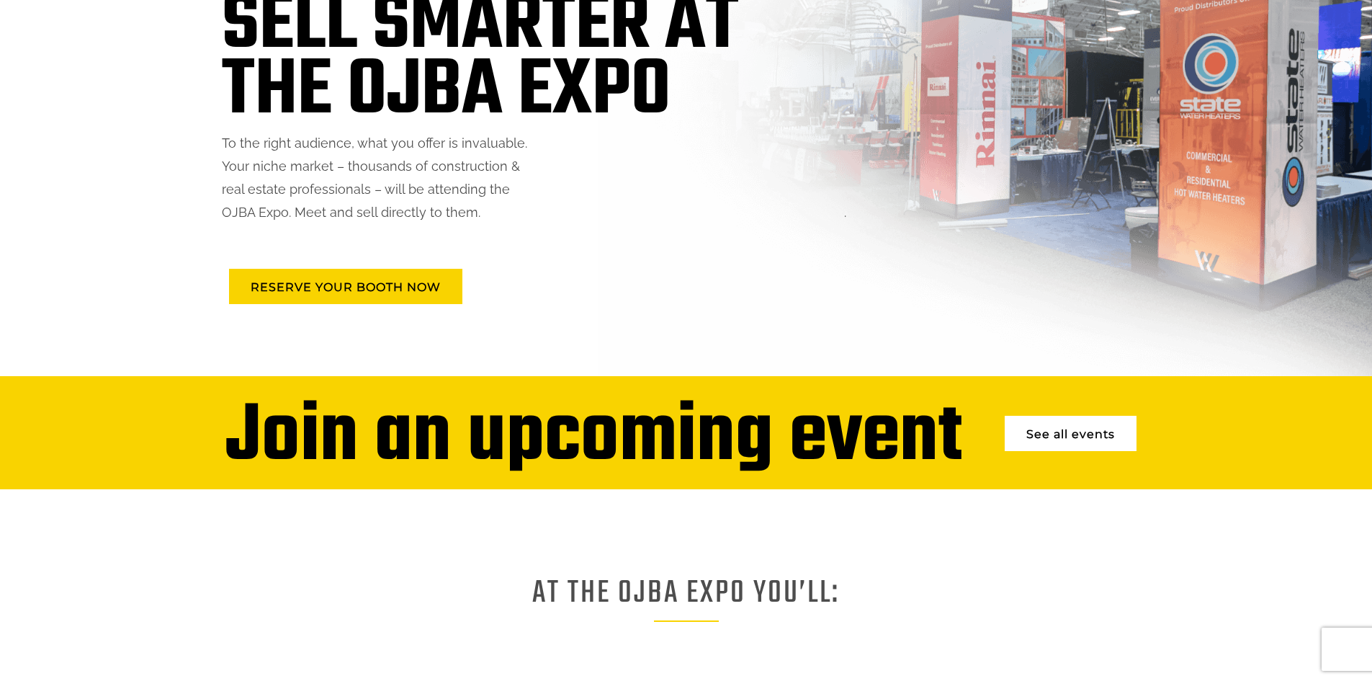
scroll to position [0, 0]
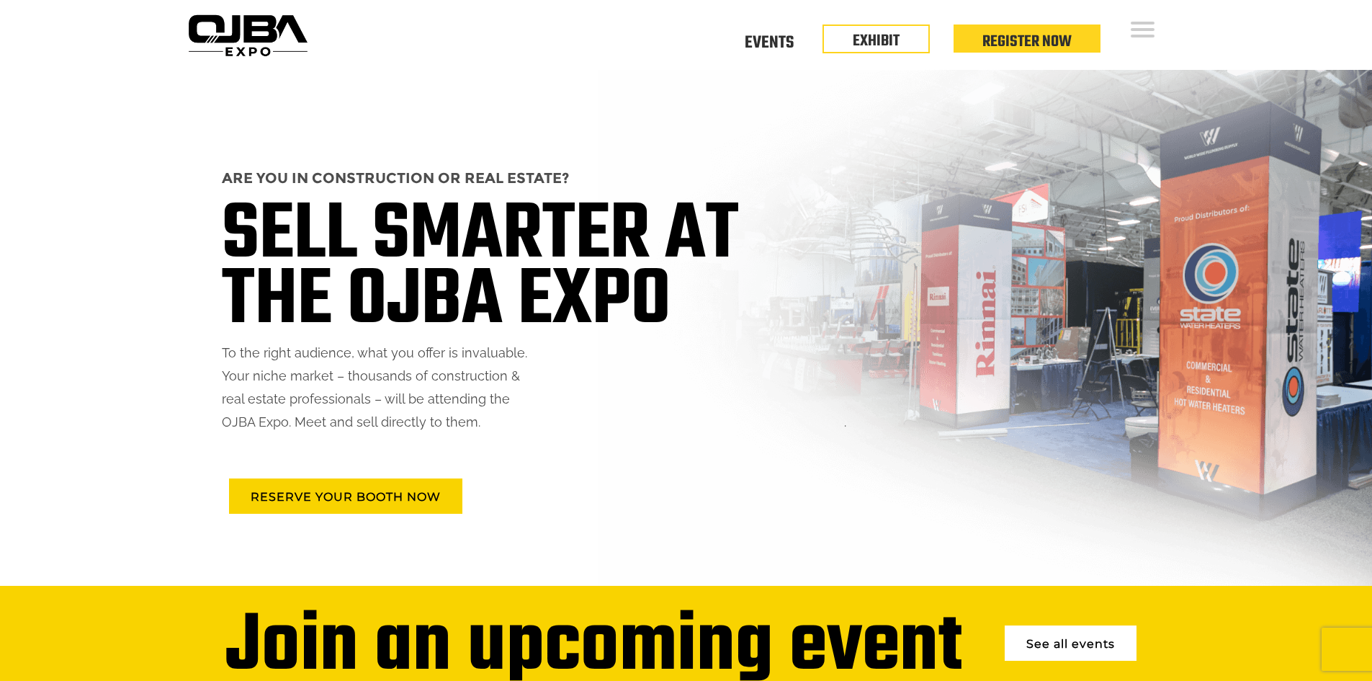
click at [1082, 639] on link "See all events" at bounding box center [1071, 642] width 132 height 35
click at [757, 38] on link "Events" at bounding box center [769, 40] width 49 height 5
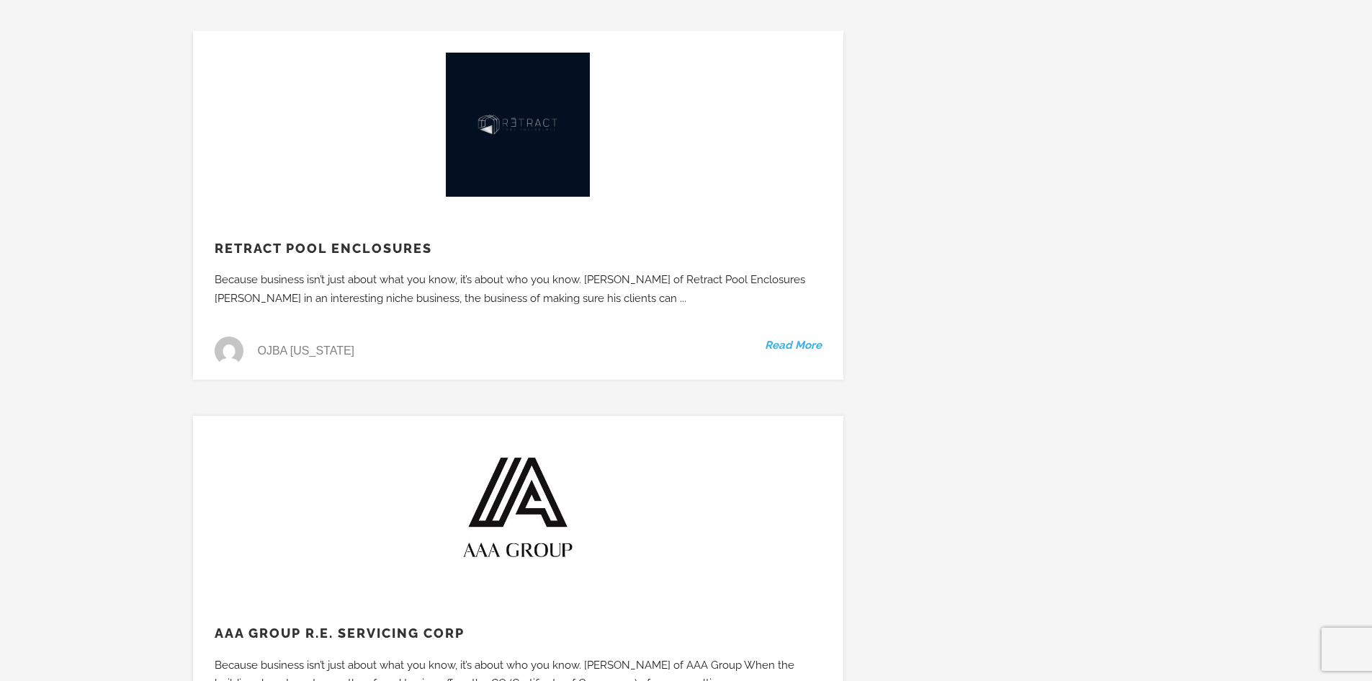
click at [789, 345] on link "Read More" at bounding box center [793, 345] width 57 height 19
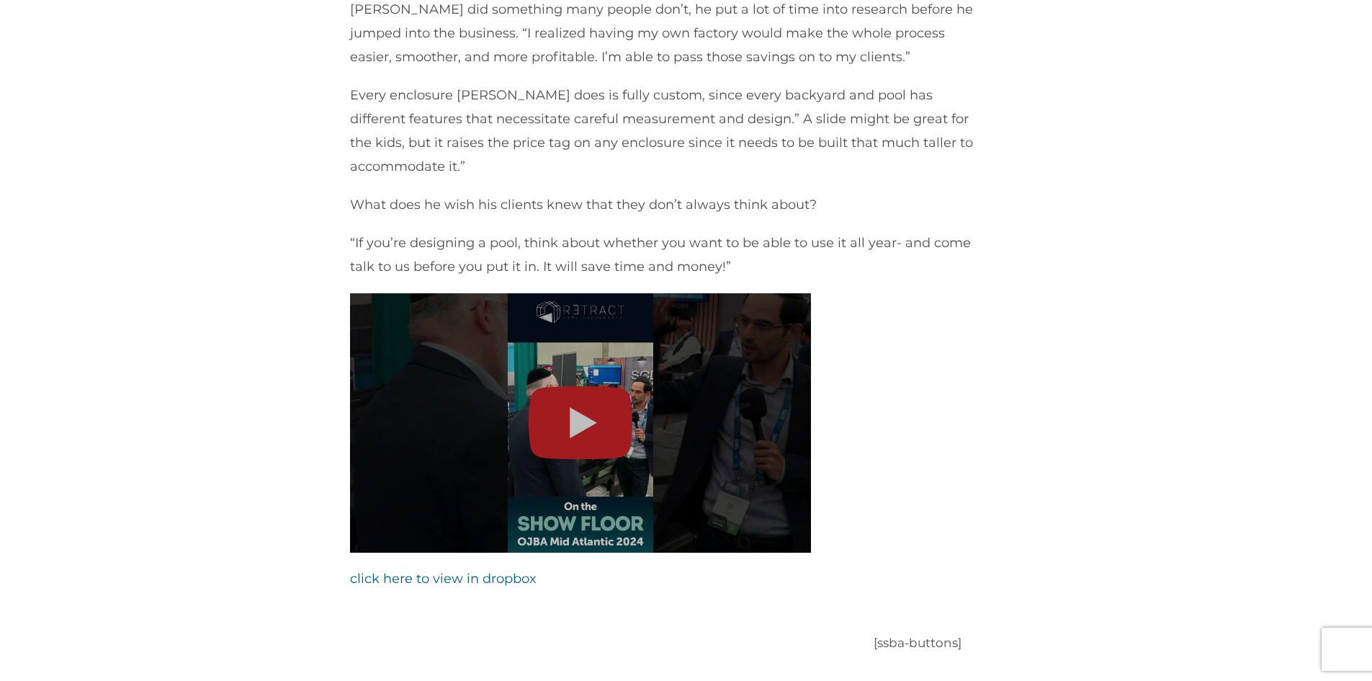
scroll to position [1008, 0]
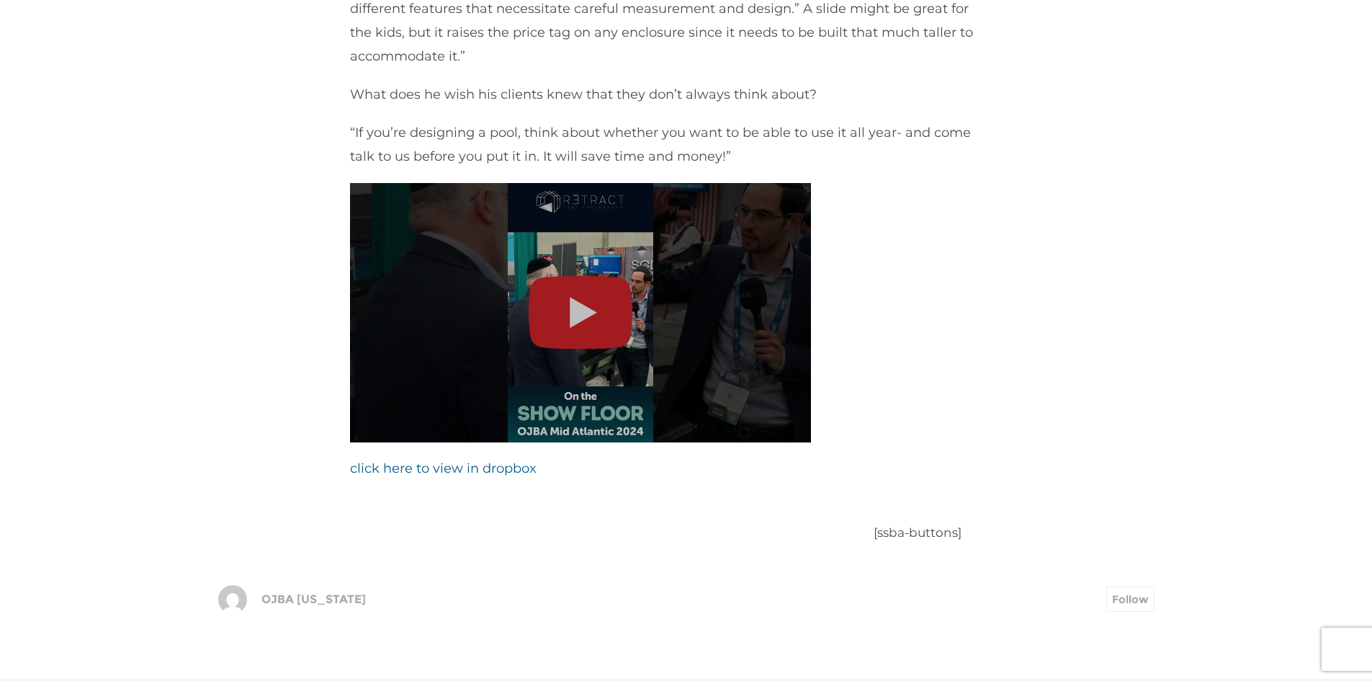
click at [594, 302] on img at bounding box center [580, 312] width 461 height 259
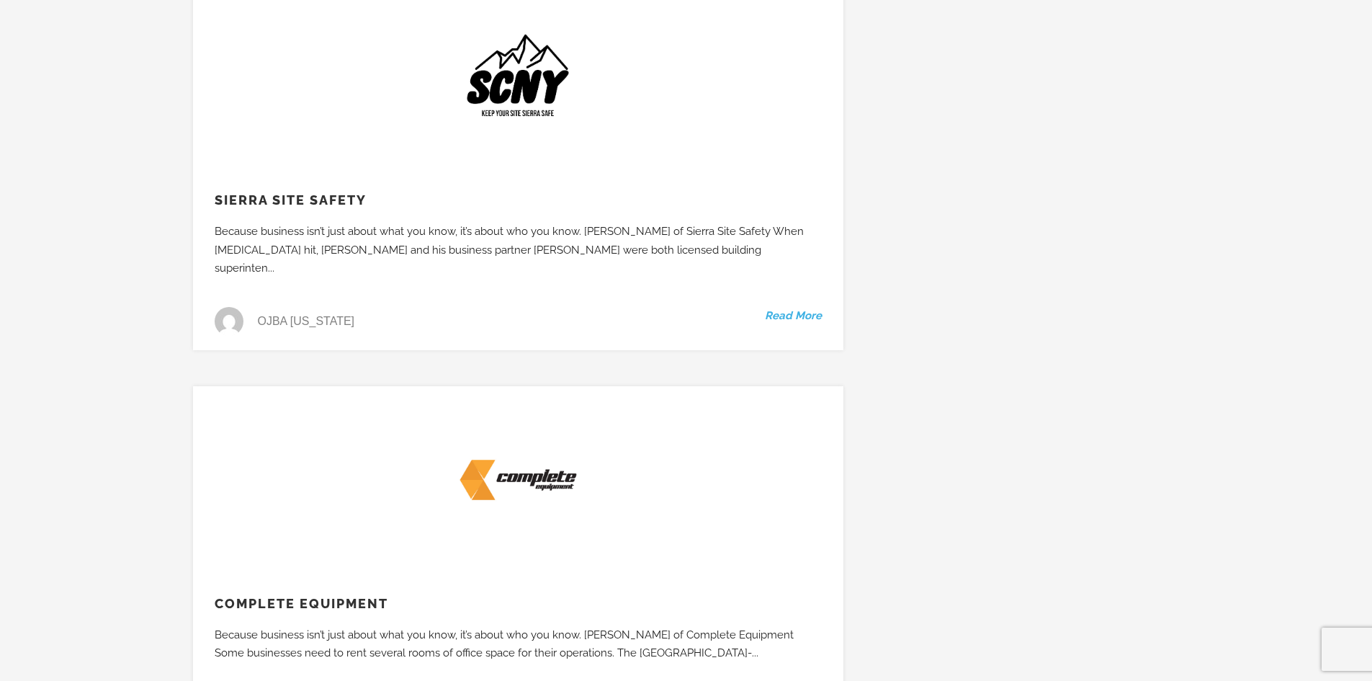
scroll to position [1368, 0]
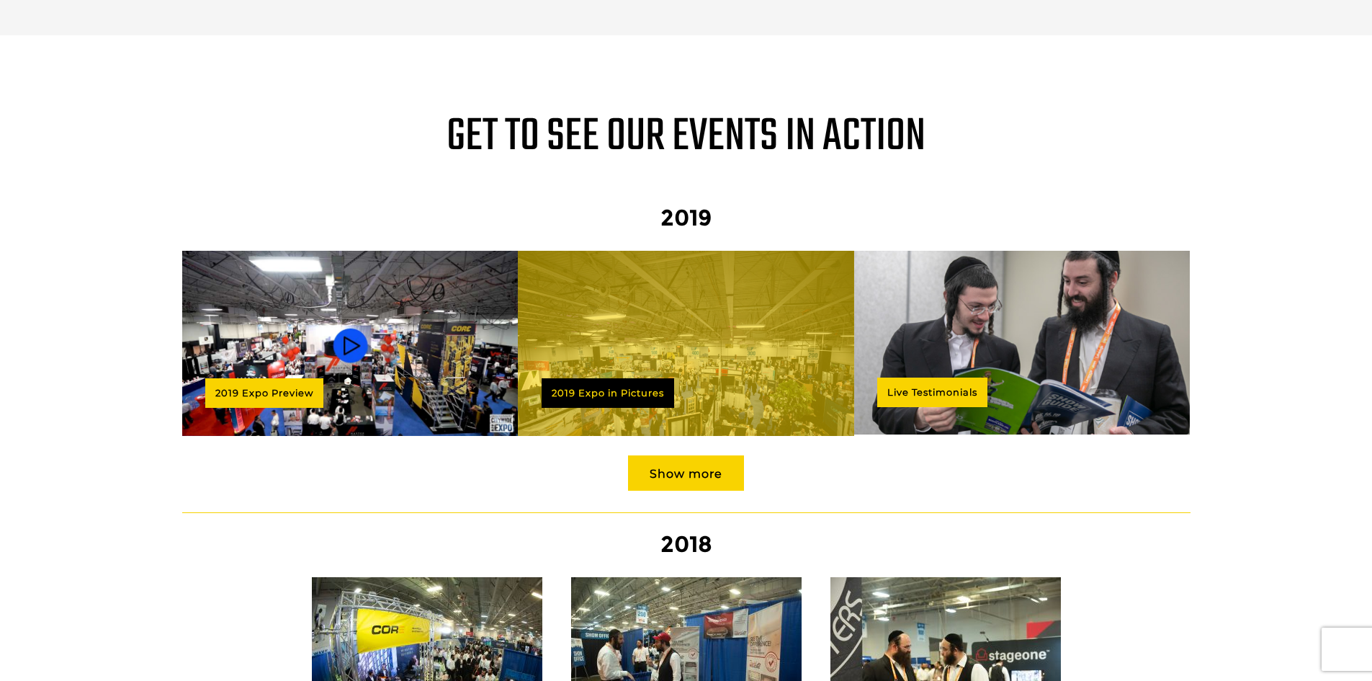
scroll to position [1224, 0]
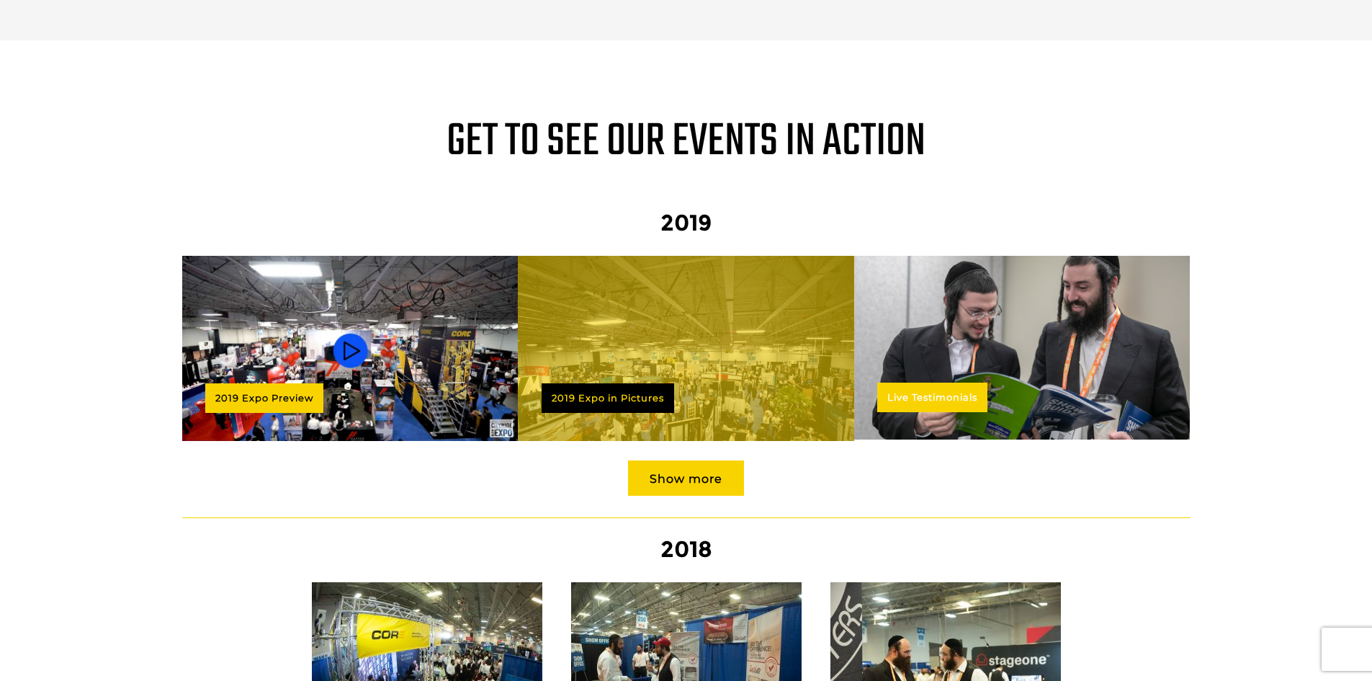
click at [948, 382] on link "Live Testimonials" at bounding box center [932, 397] width 110 height 30
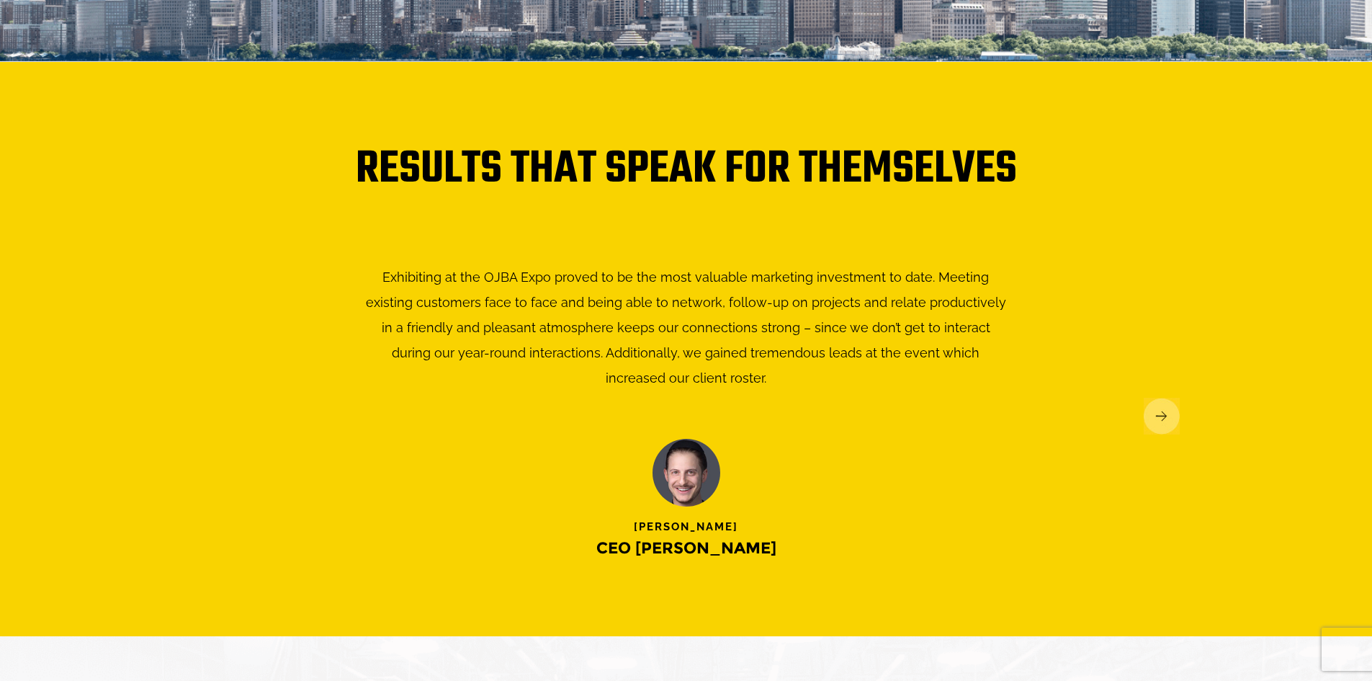
scroll to position [2452, 0]
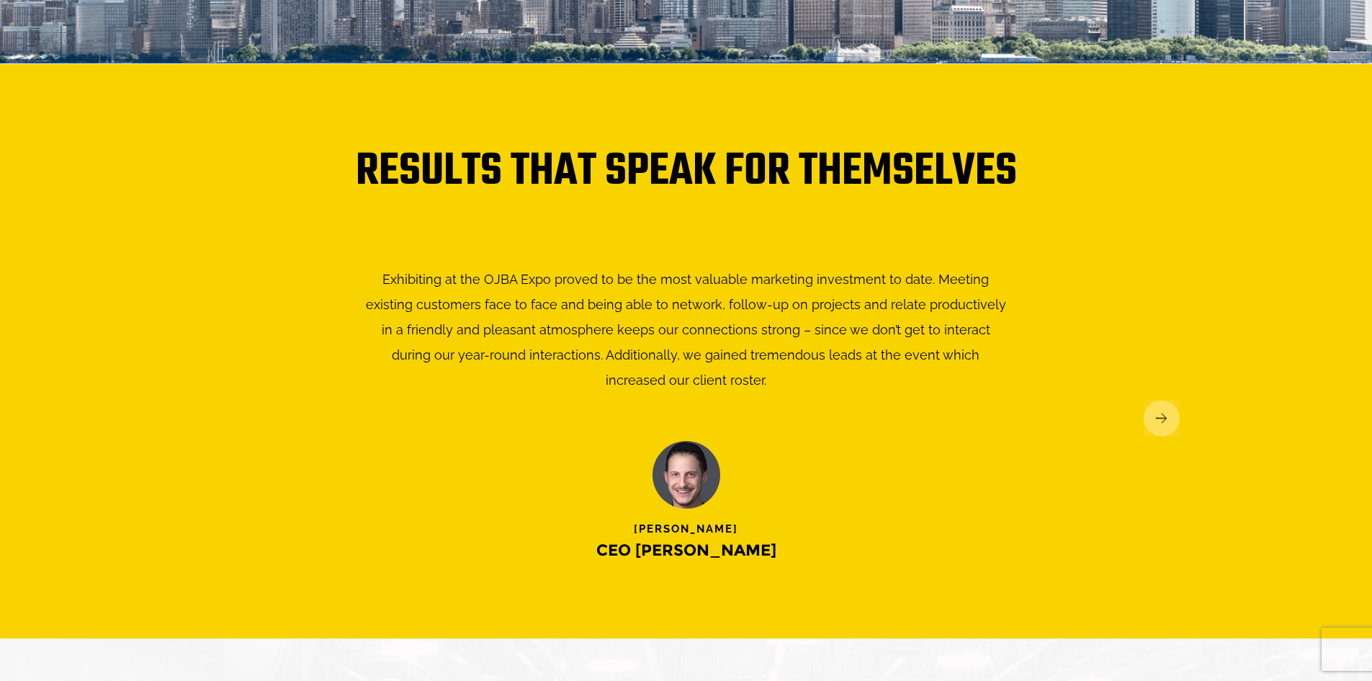
click at [1153, 404] on img at bounding box center [1162, 418] width 36 height 37
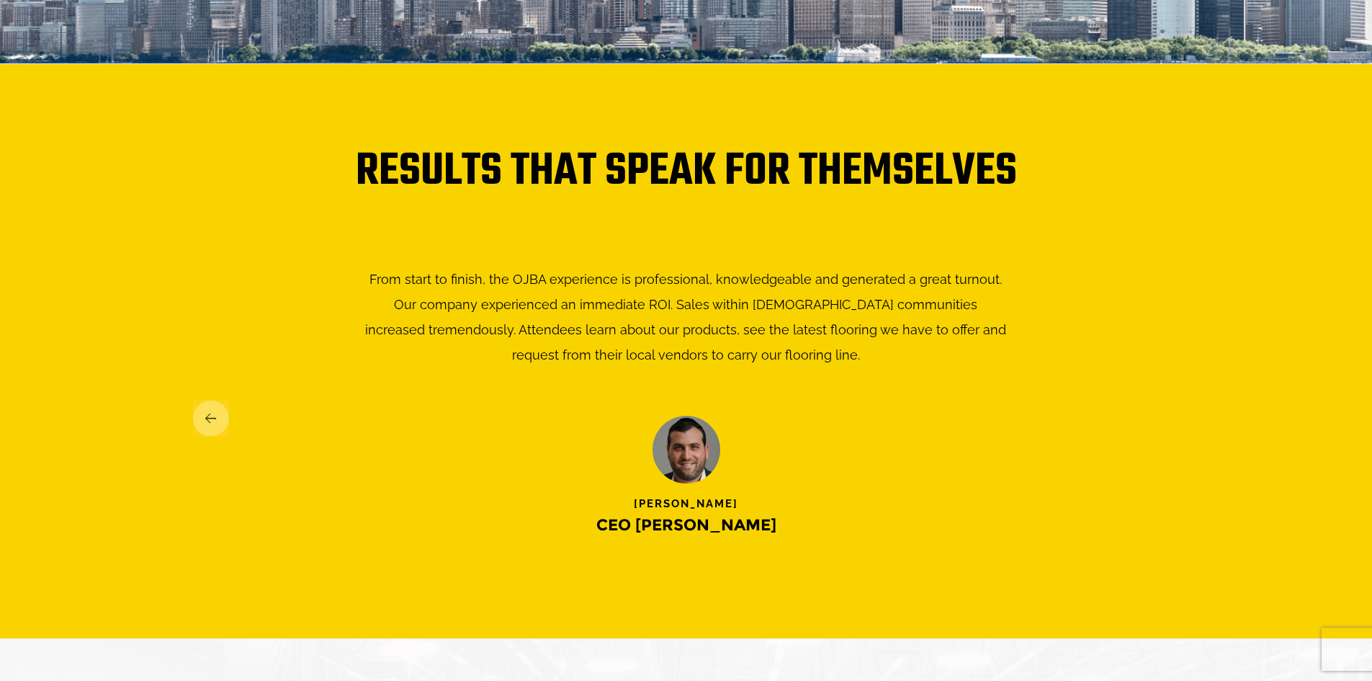
click at [1153, 404] on img at bounding box center [1162, 418] width 36 height 37
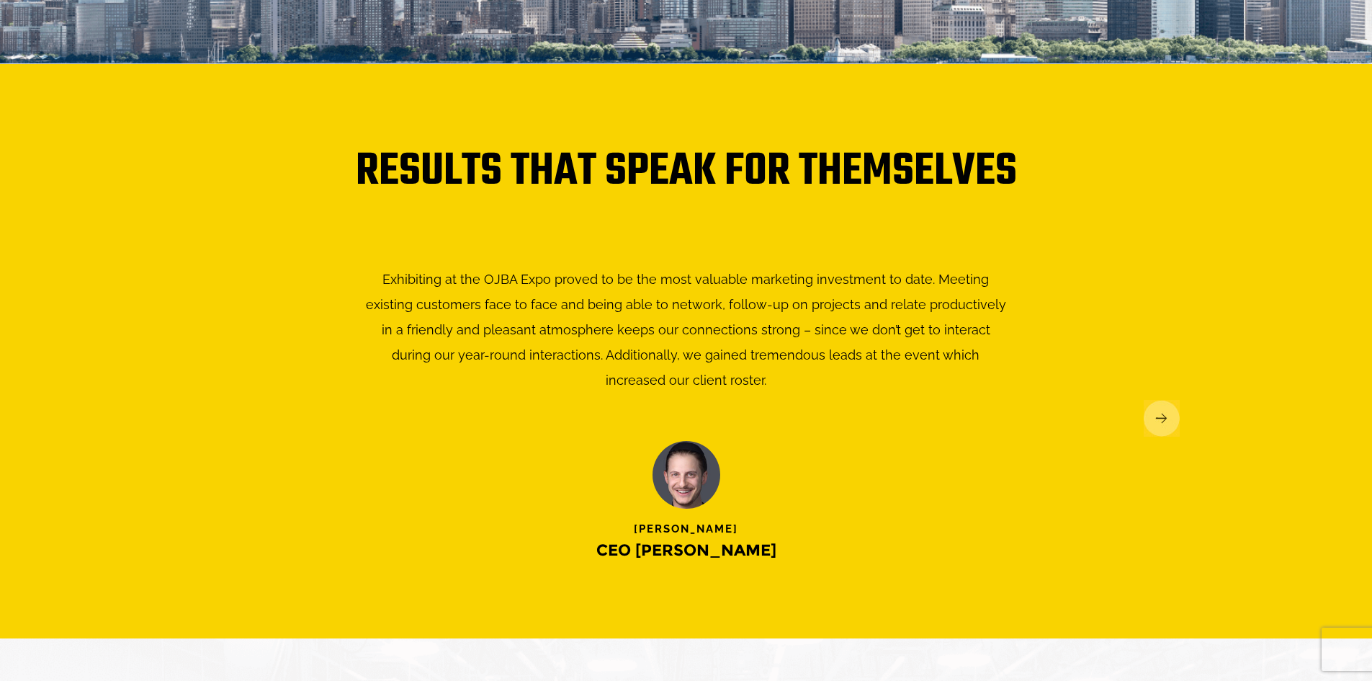
scroll to position [0, 0]
click at [1153, 404] on img at bounding box center [1162, 418] width 36 height 37
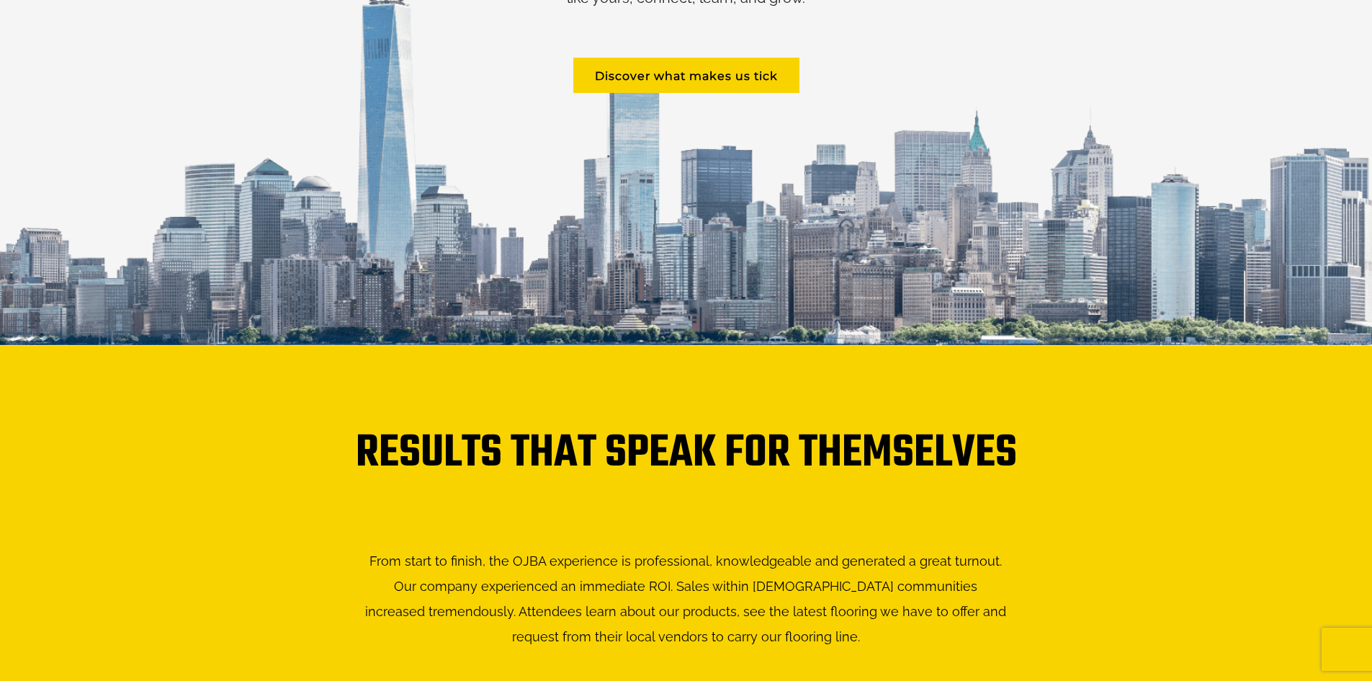
scroll to position [2020, 0]
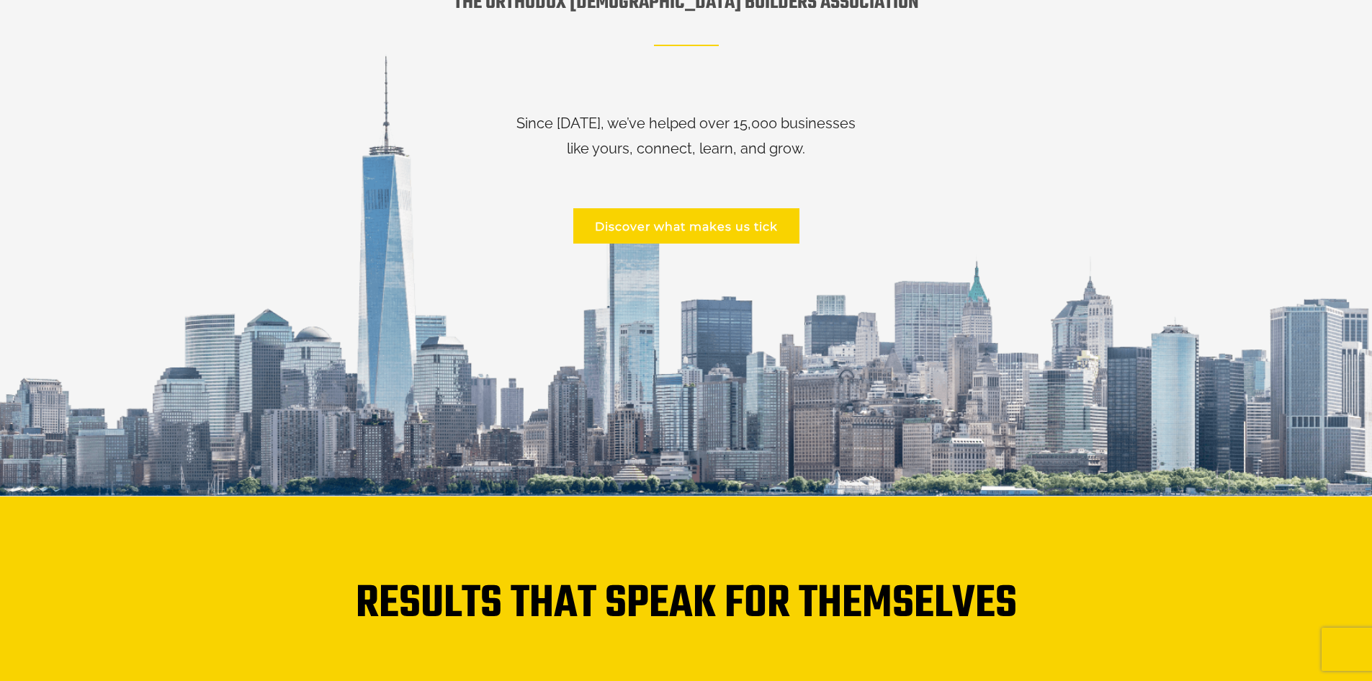
click at [663, 208] on link "Discover what makes us tick" at bounding box center [686, 225] width 226 height 35
